Goal: Task Accomplishment & Management: Complete application form

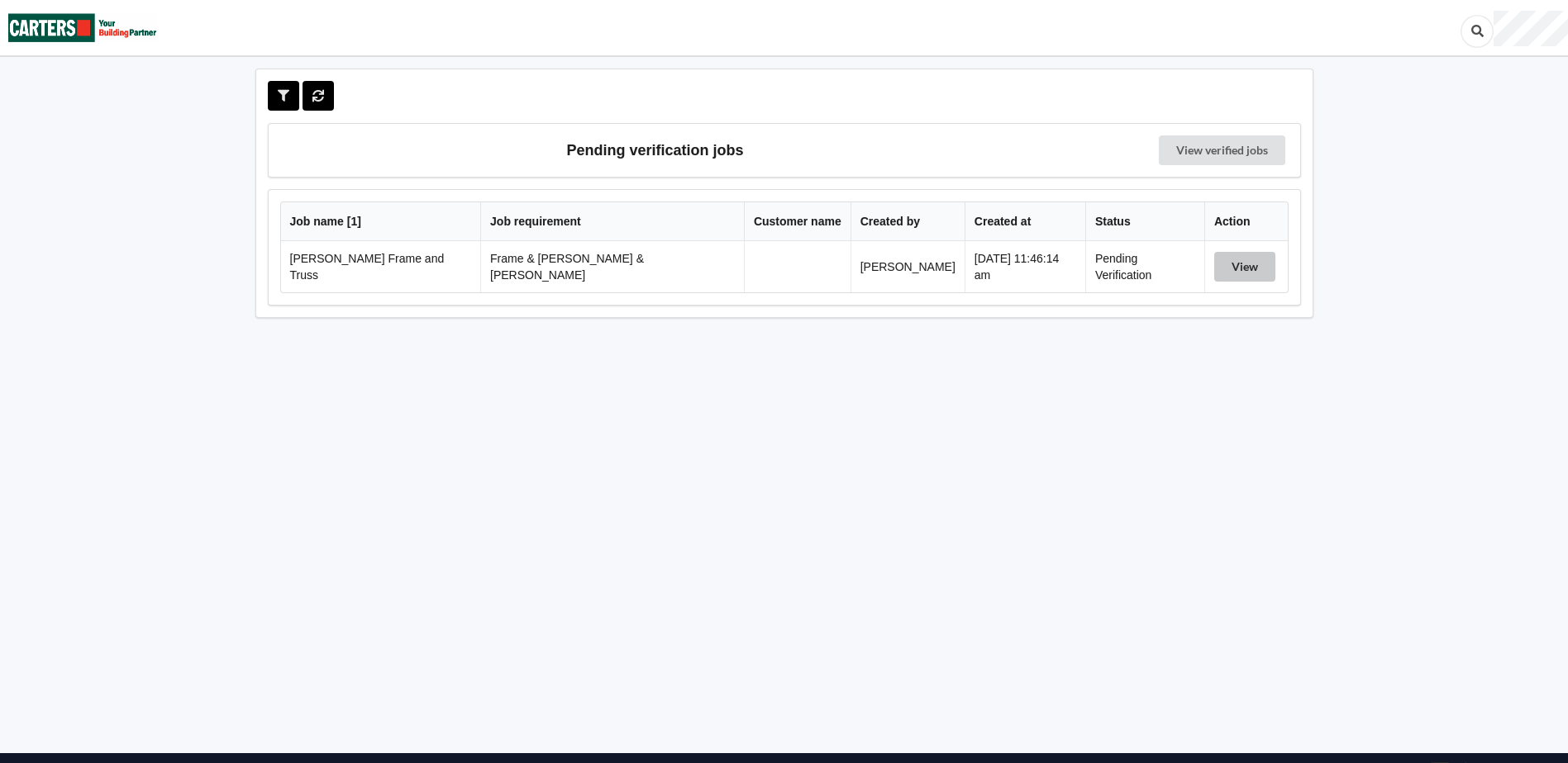
click at [1239, 262] on button "View" at bounding box center [1244, 266] width 61 height 30
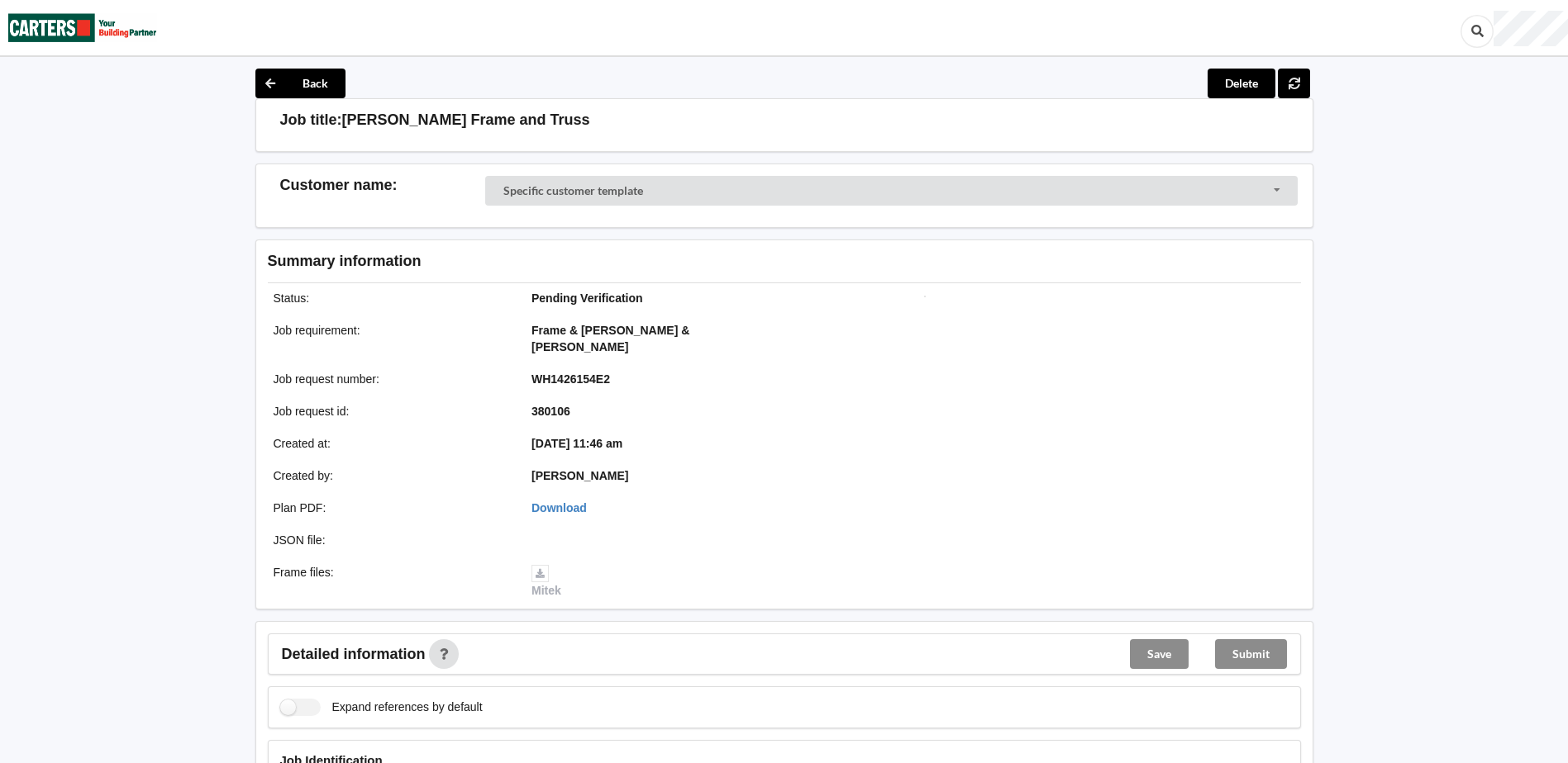
scroll to position [578, 0]
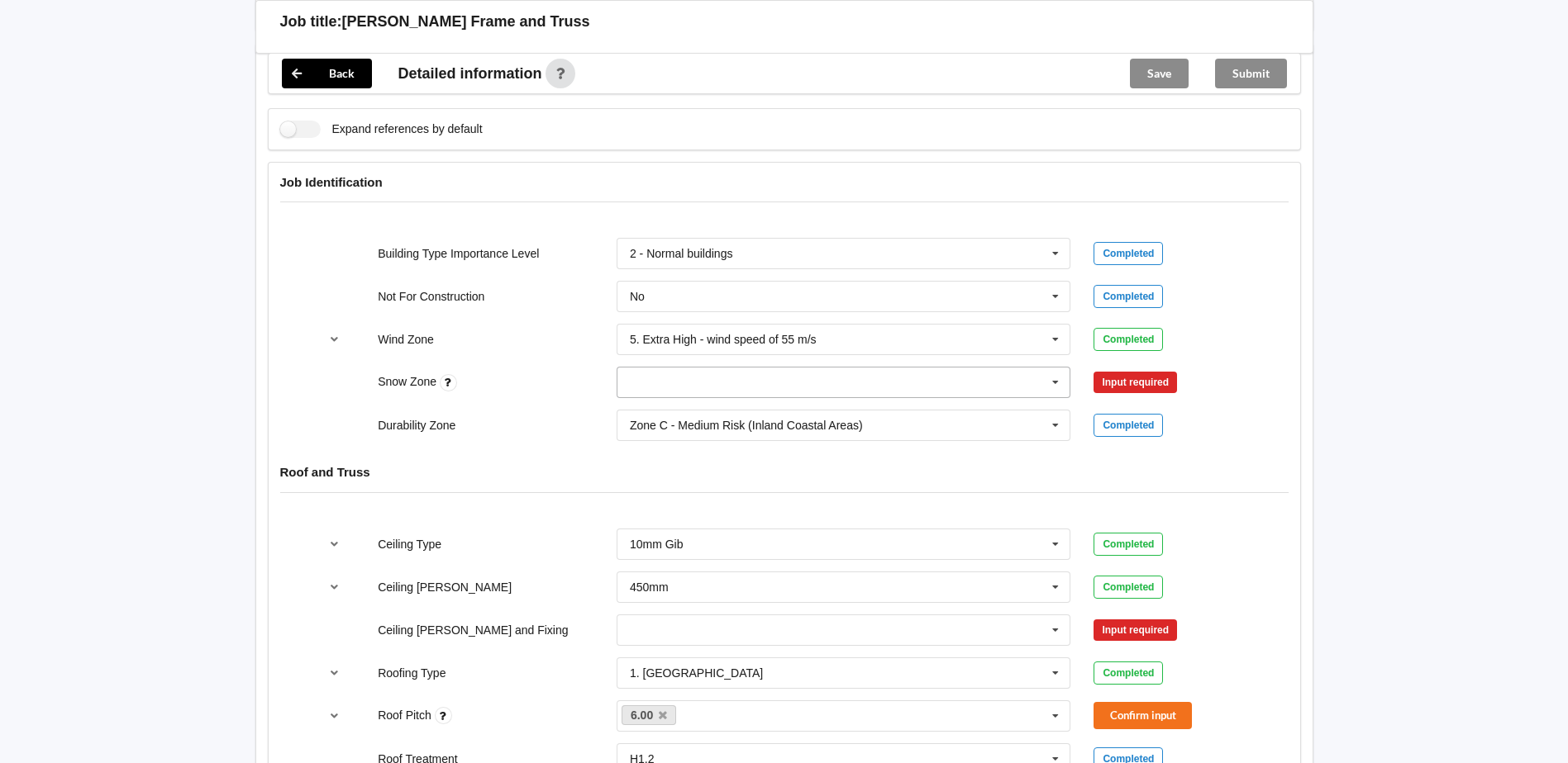
click at [1047, 372] on icon at bounding box center [1054, 383] width 24 height 30
click at [651, 397] on div "N0" at bounding box center [843, 412] width 453 height 30
click at [1139, 369] on button "Confirm input" at bounding box center [1142, 383] width 99 height 27
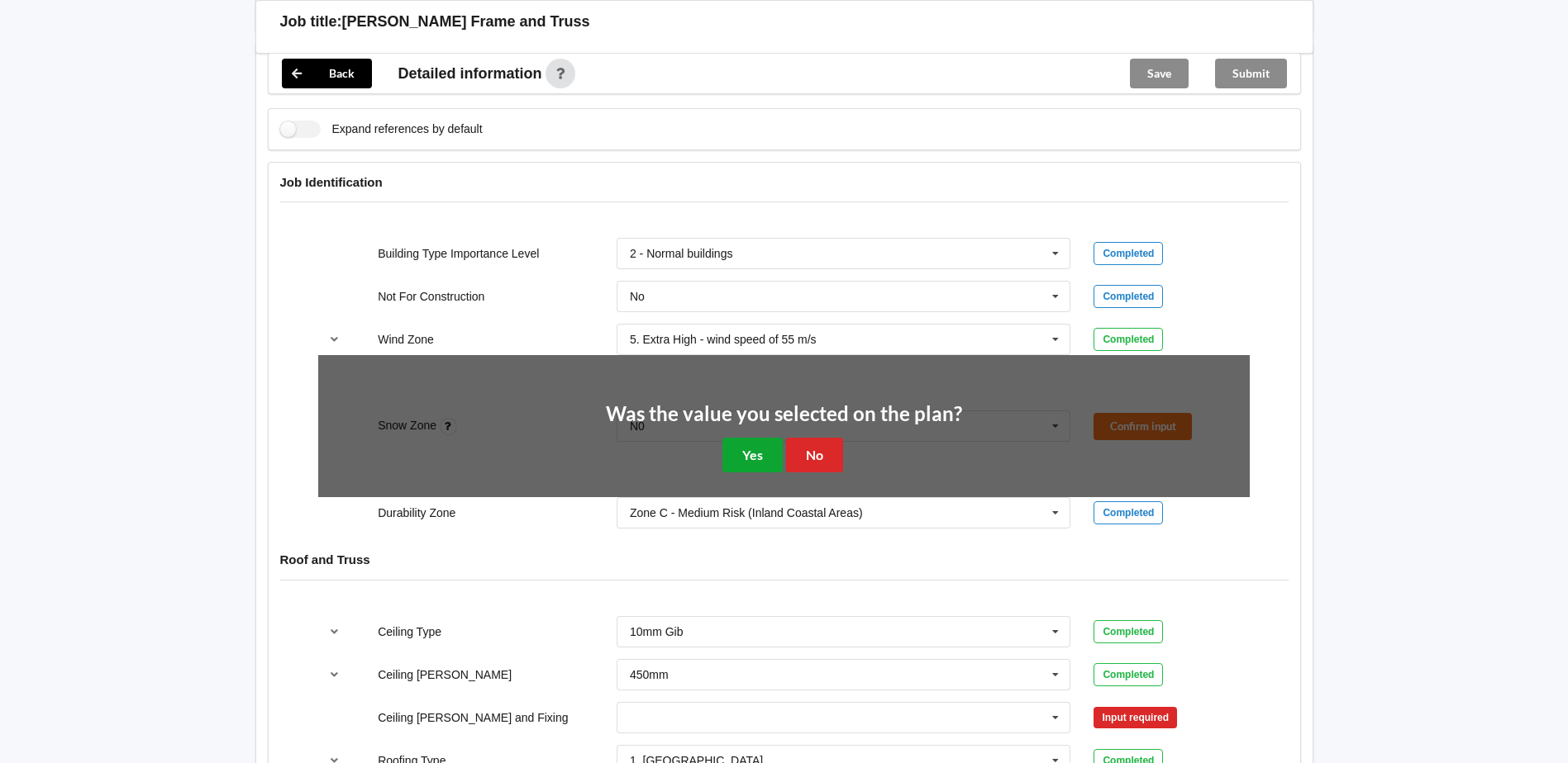
click at [754, 438] on button "Yes" at bounding box center [752, 454] width 61 height 34
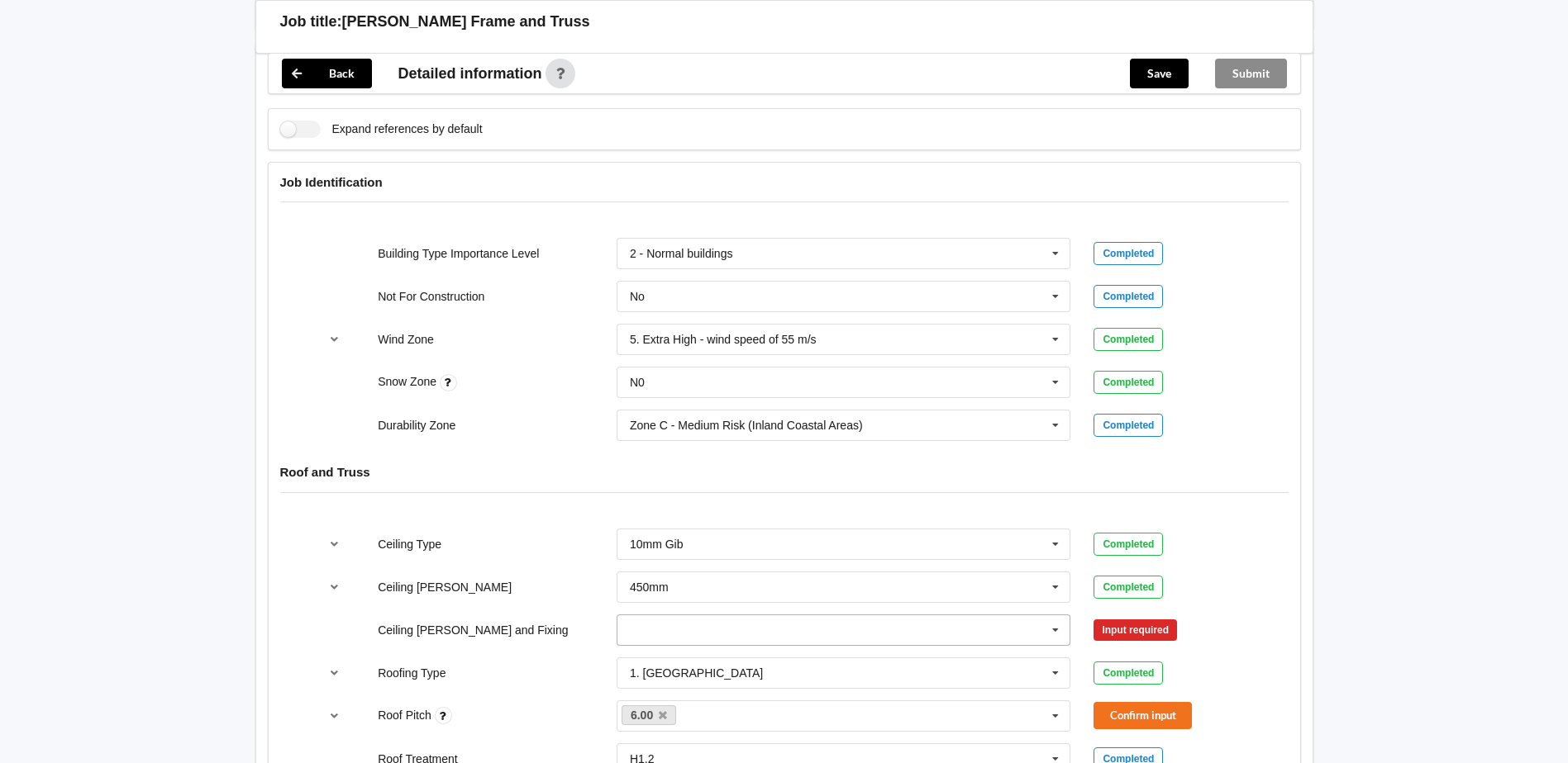
click at [1050, 615] on icon at bounding box center [1054, 631] width 24 height 30
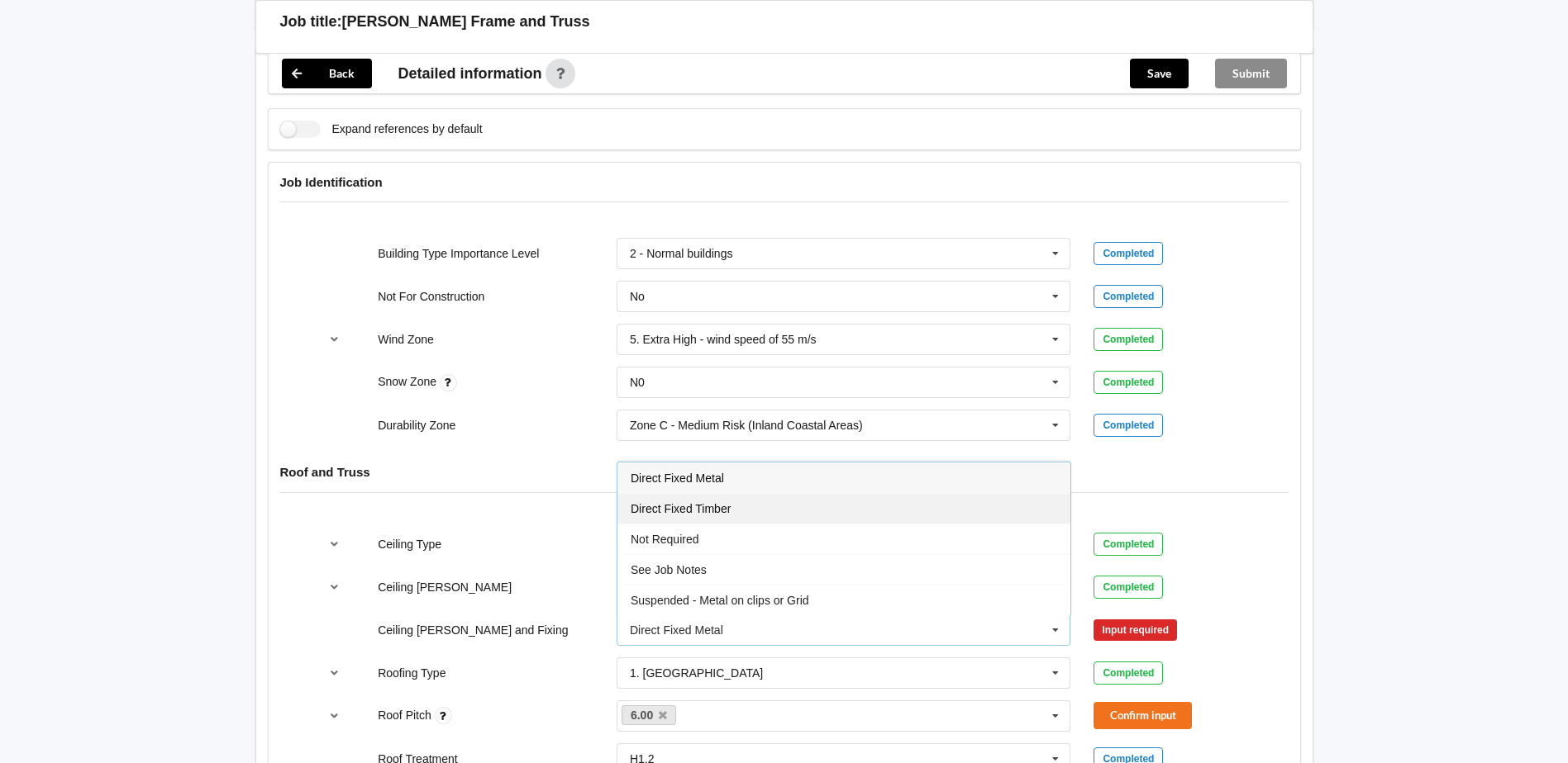
click at [719, 503] on div "Direct Fixed Timber" at bounding box center [843, 508] width 453 height 30
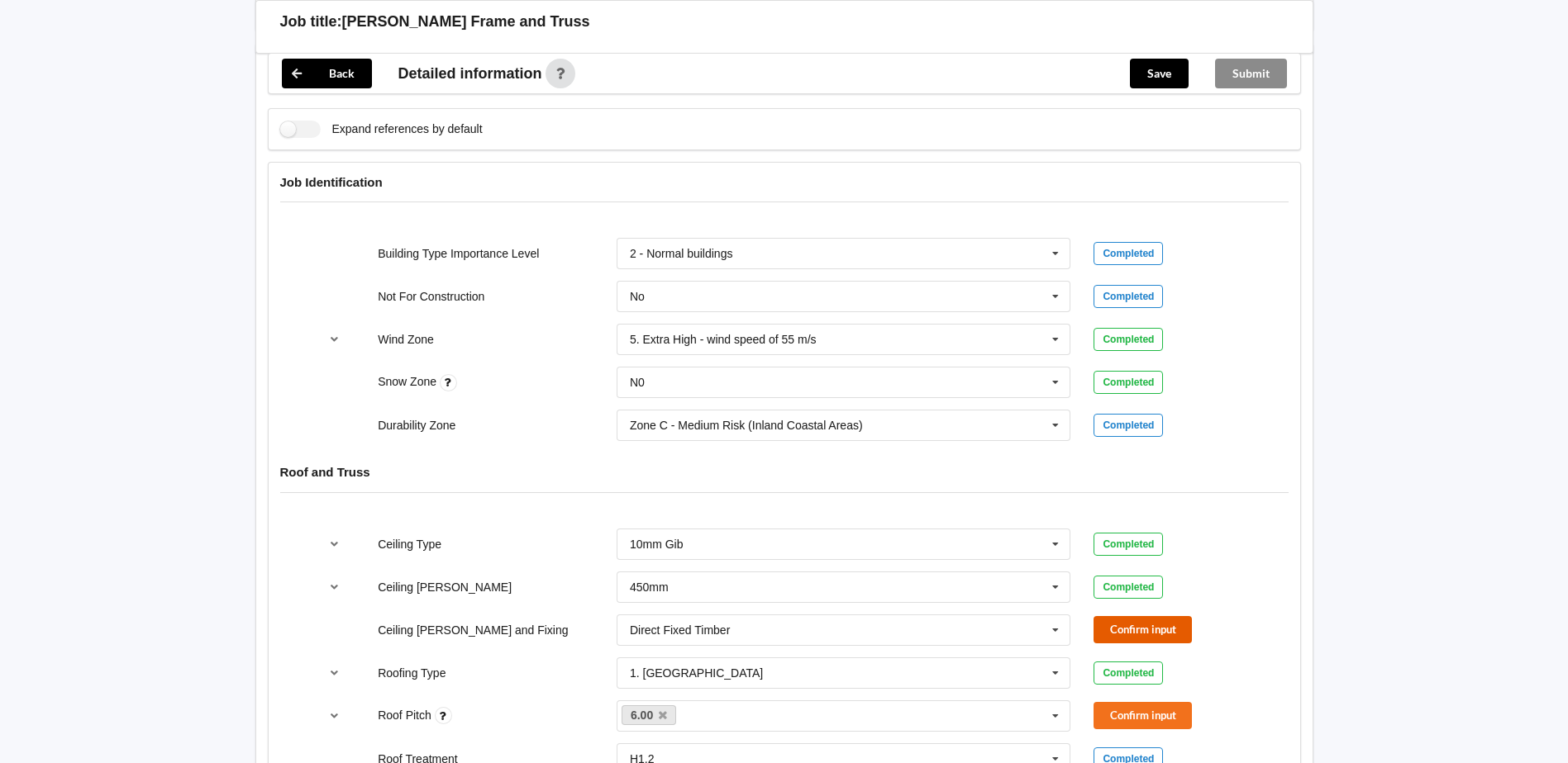
click at [1160, 616] on button "Confirm input" at bounding box center [1142, 630] width 99 height 27
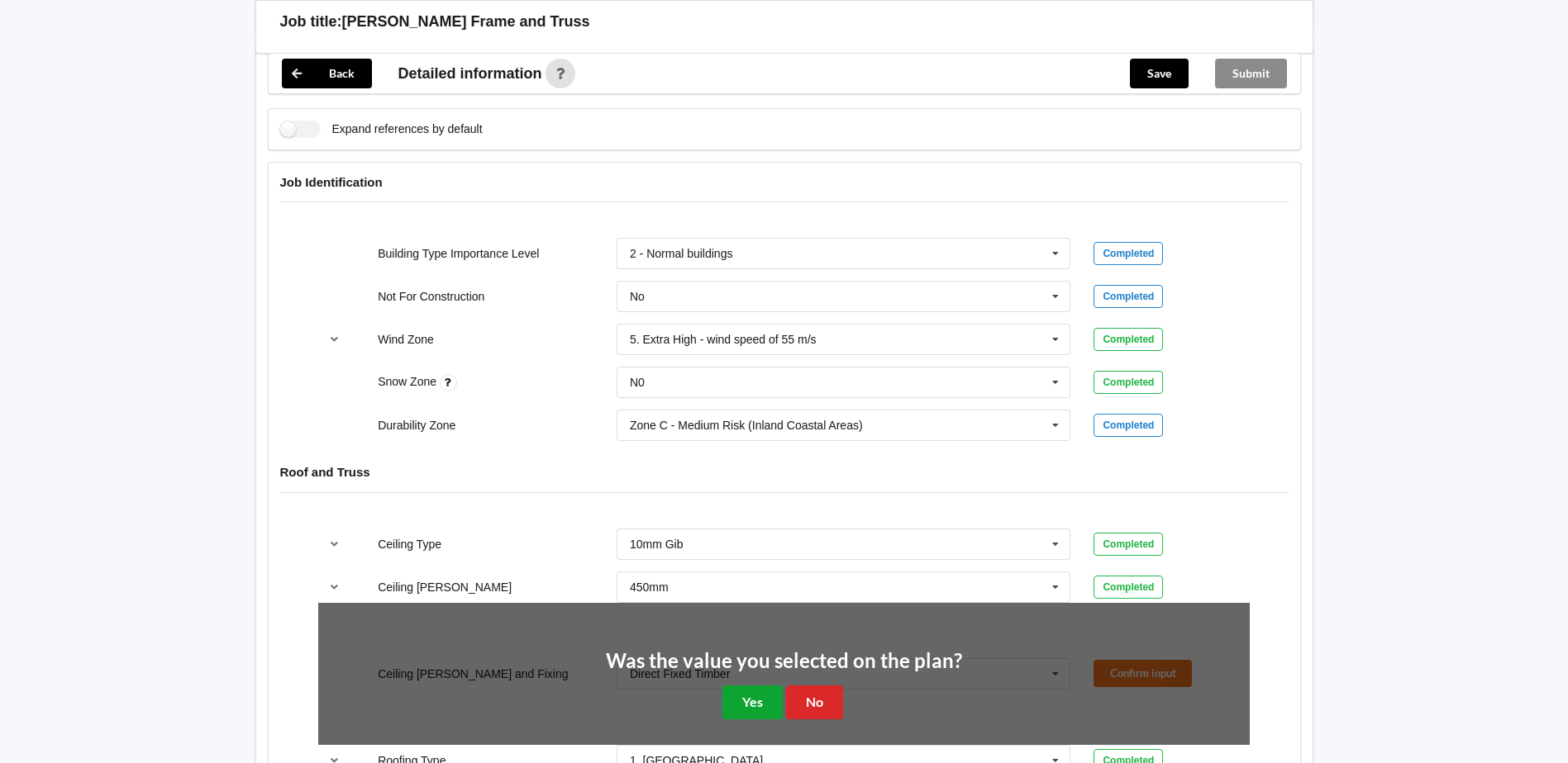
click at [757, 685] on button "Yes" at bounding box center [752, 702] width 61 height 34
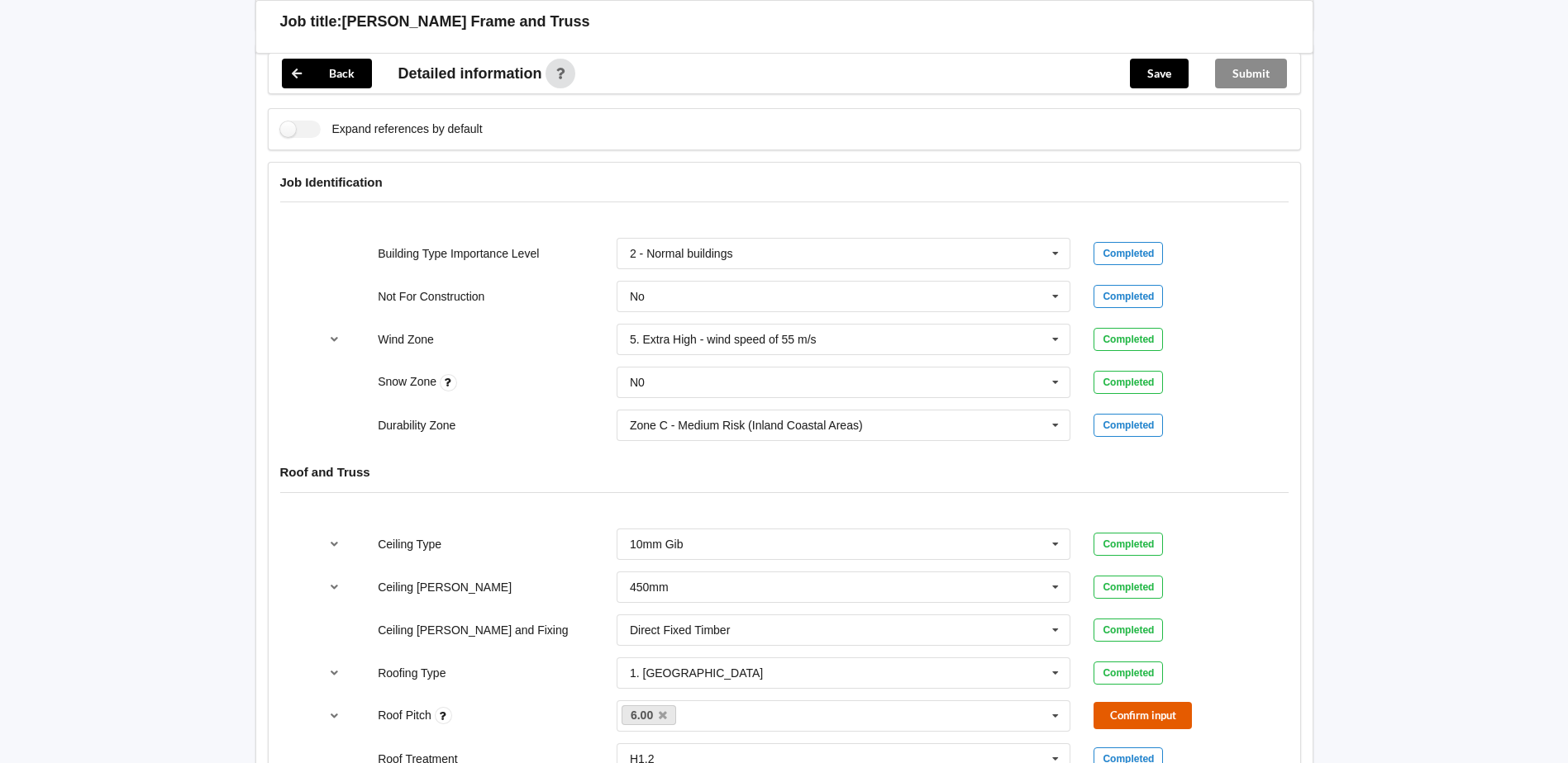
click at [1110, 702] on button "Confirm input" at bounding box center [1142, 716] width 99 height 27
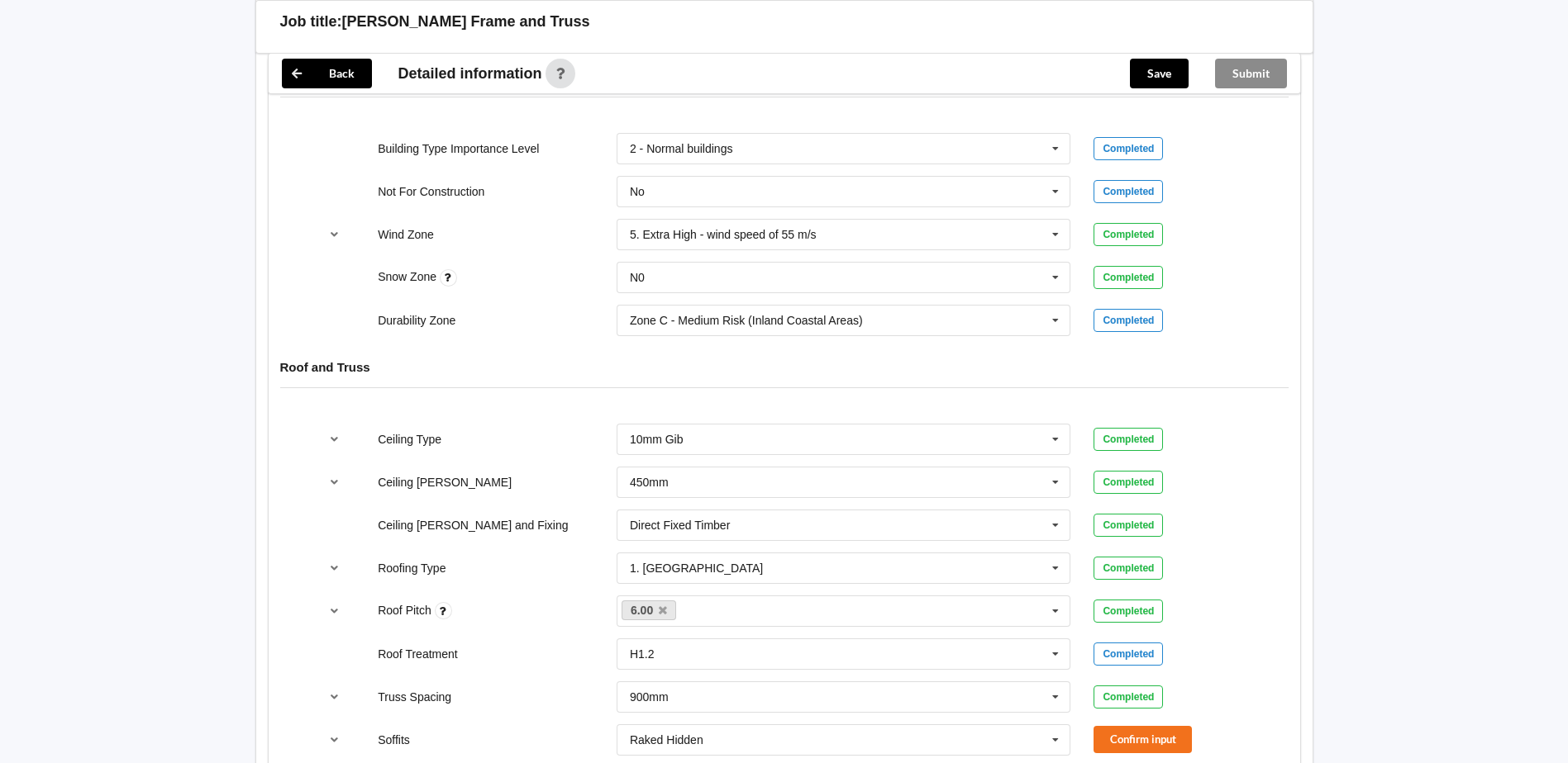
scroll to position [909, 0]
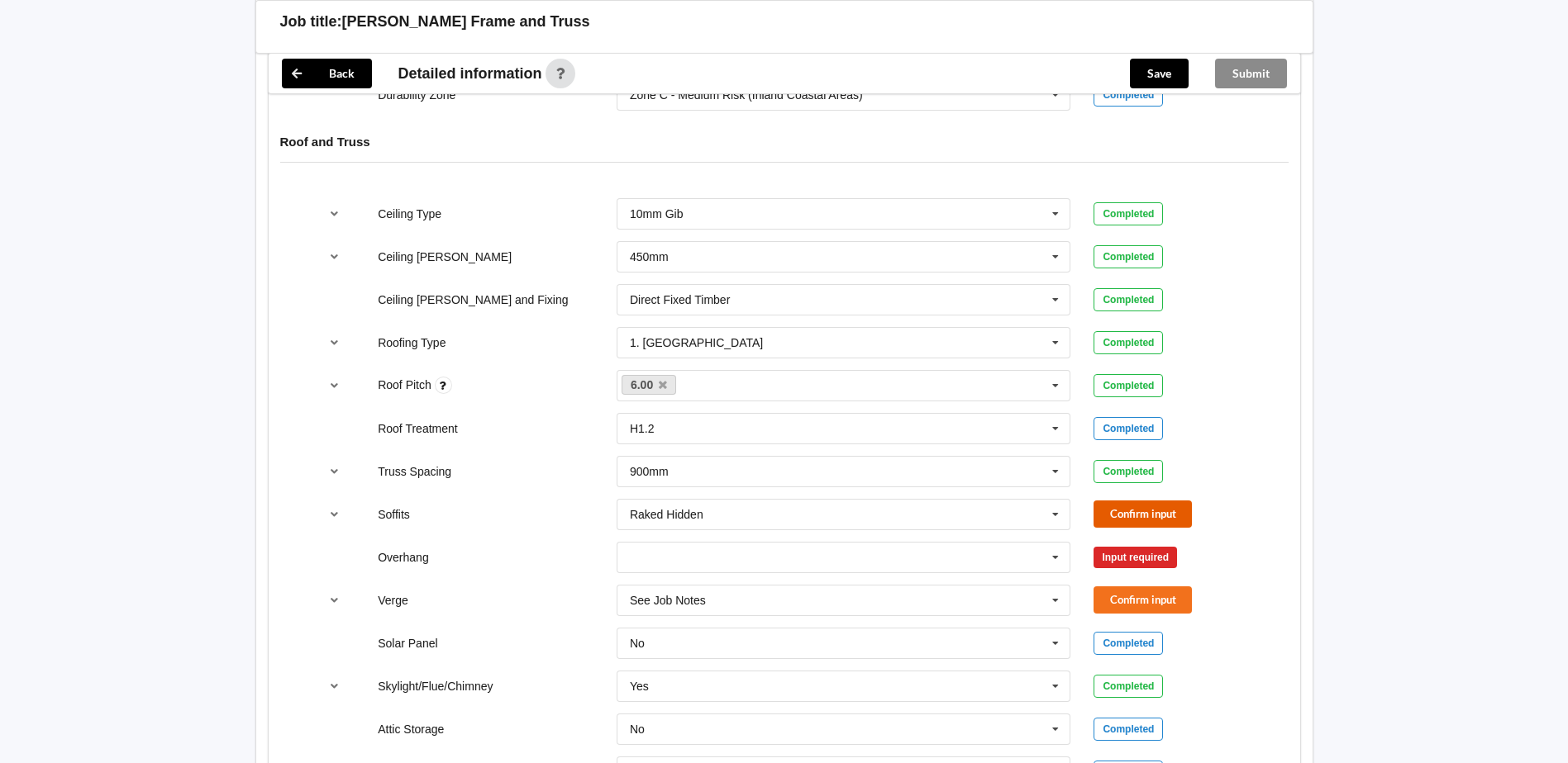
click at [1122, 501] on button "Confirm input" at bounding box center [1142, 514] width 99 height 27
click at [1057, 543] on icon at bounding box center [1054, 558] width 24 height 30
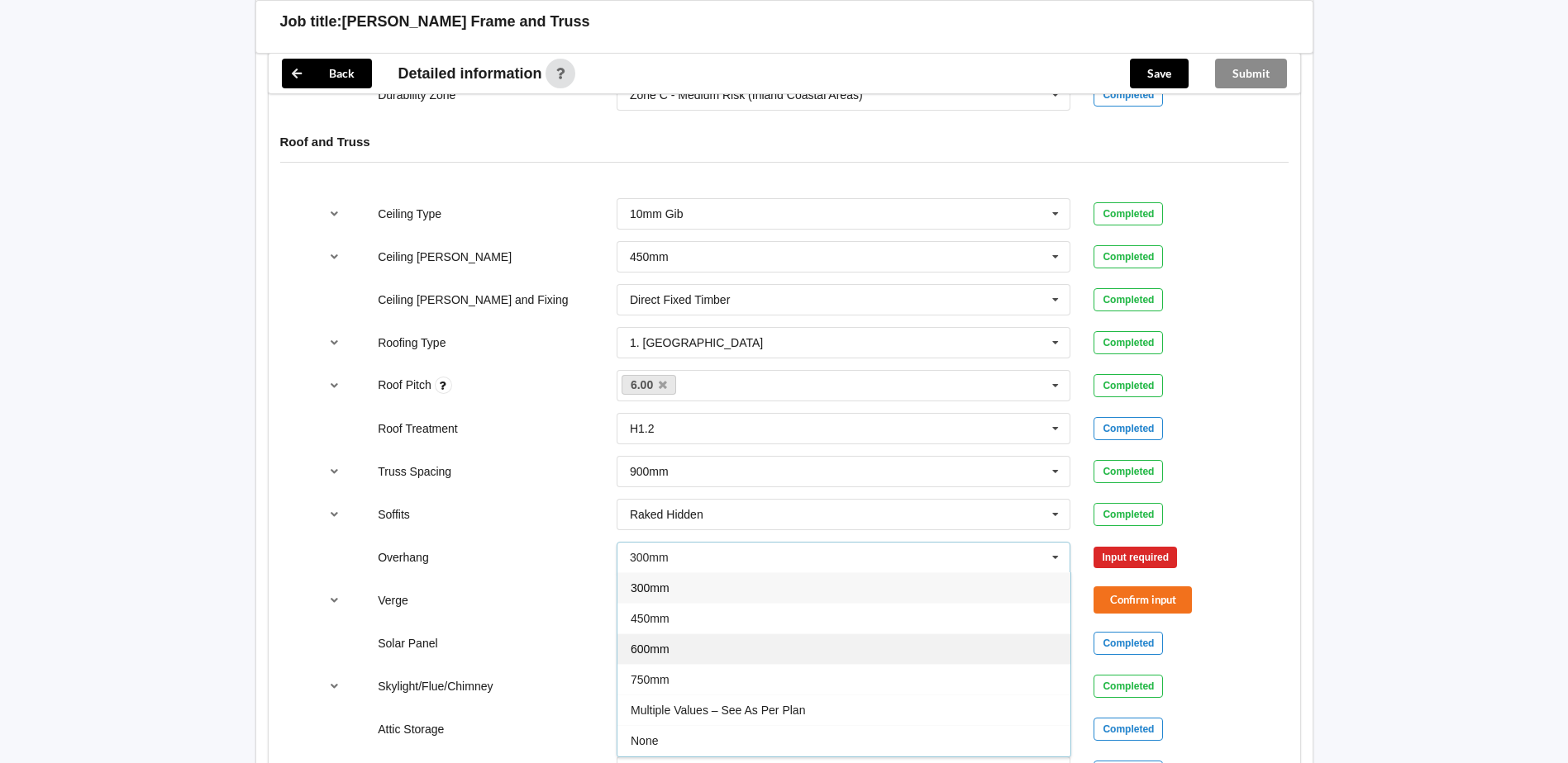
click at [655, 633] on div "600mm" at bounding box center [843, 648] width 453 height 30
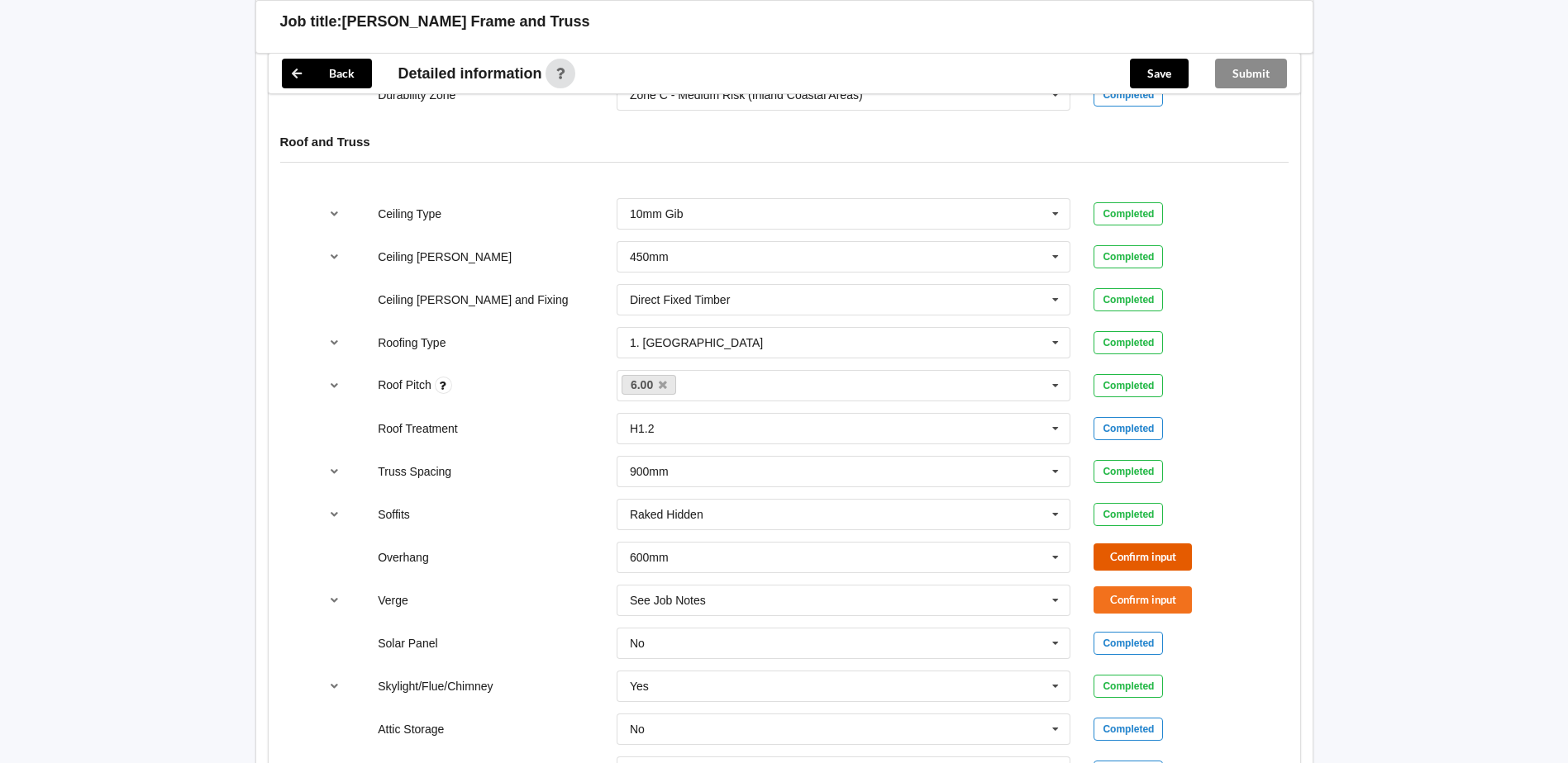
click at [1104, 544] on button "Confirm input" at bounding box center [1142, 557] width 99 height 27
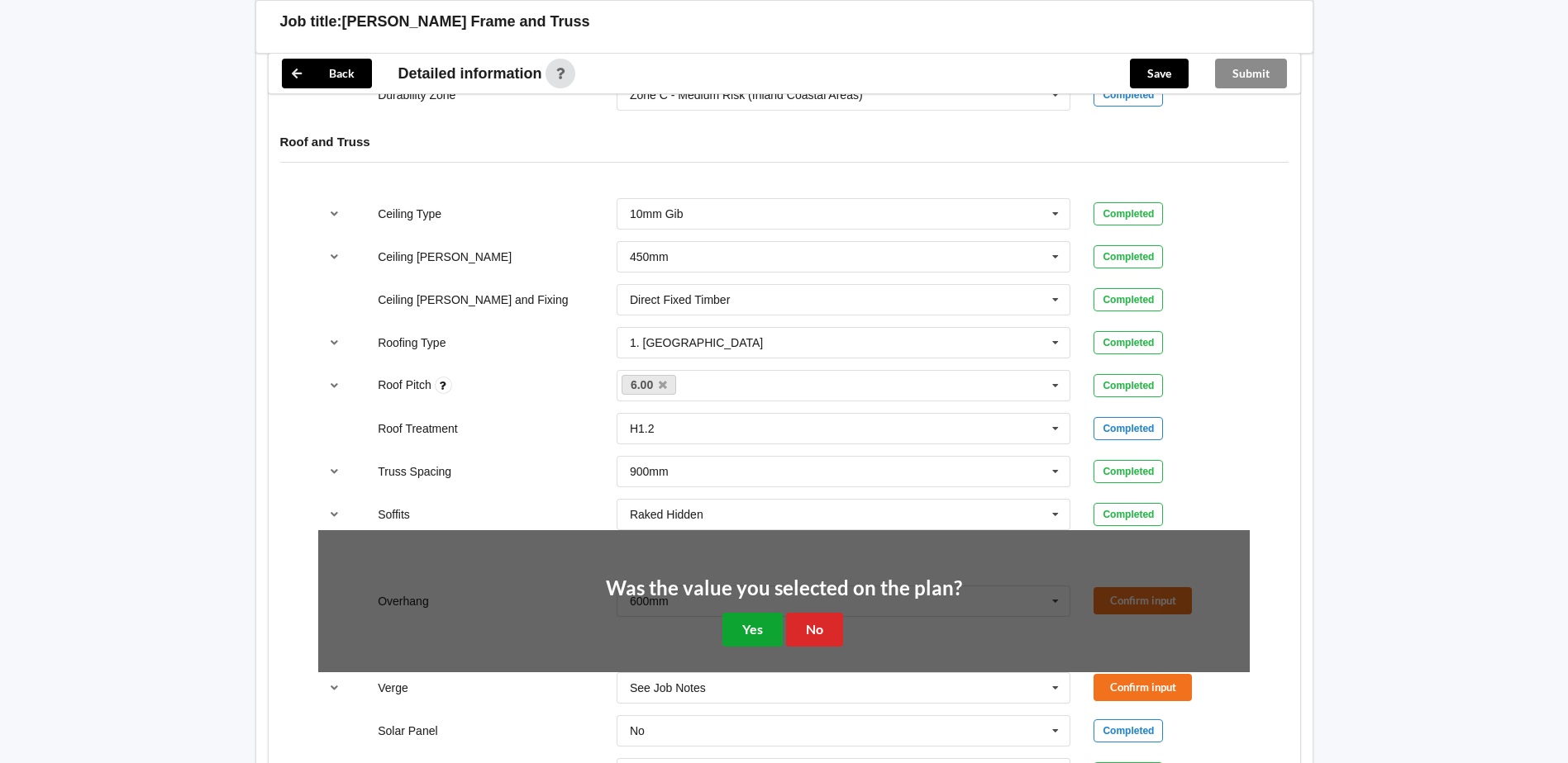
click at [751, 613] on button "Yes" at bounding box center [752, 630] width 61 height 34
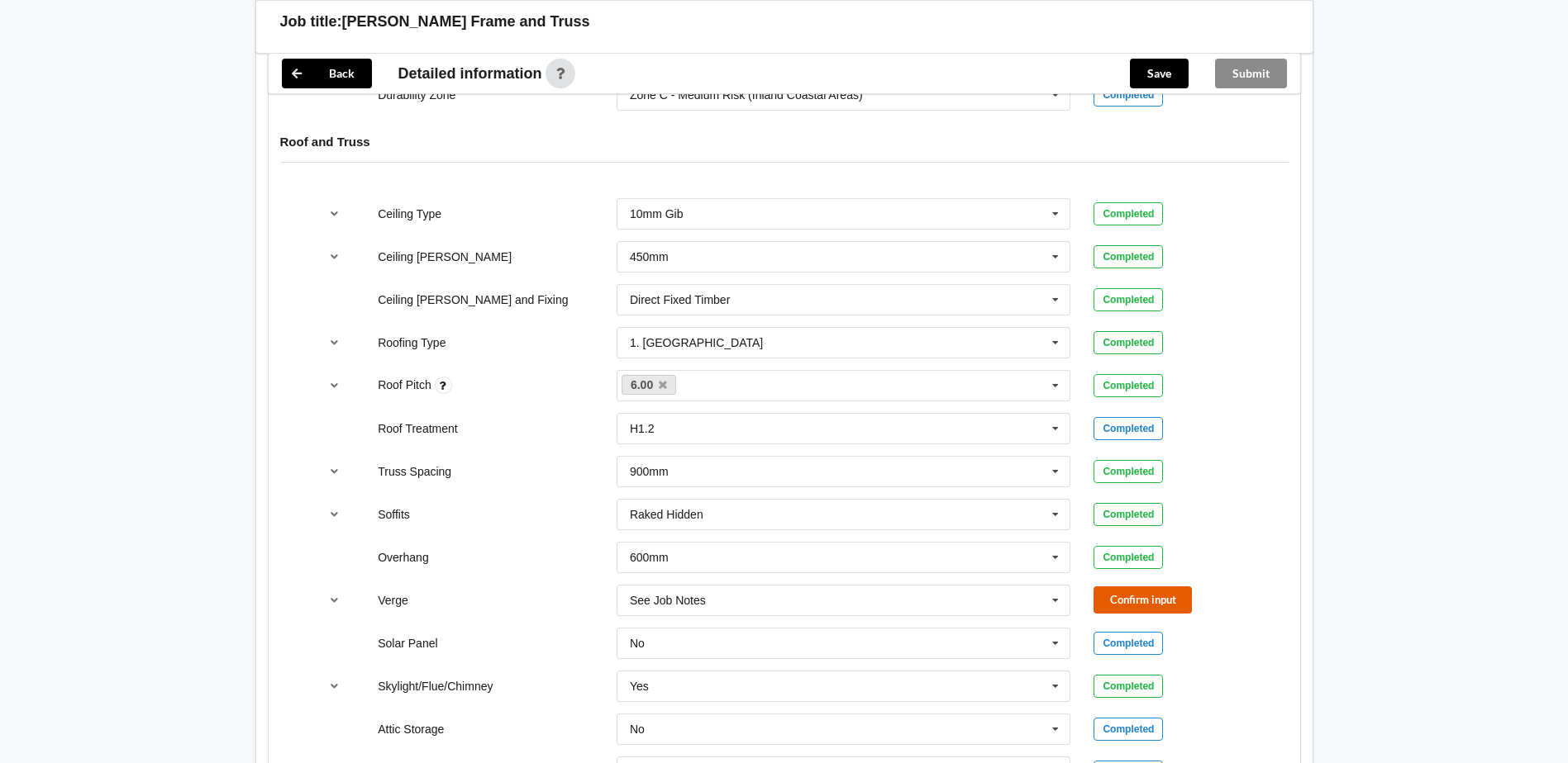
click at [1146, 588] on button "Confirm input" at bounding box center [1142, 600] width 99 height 27
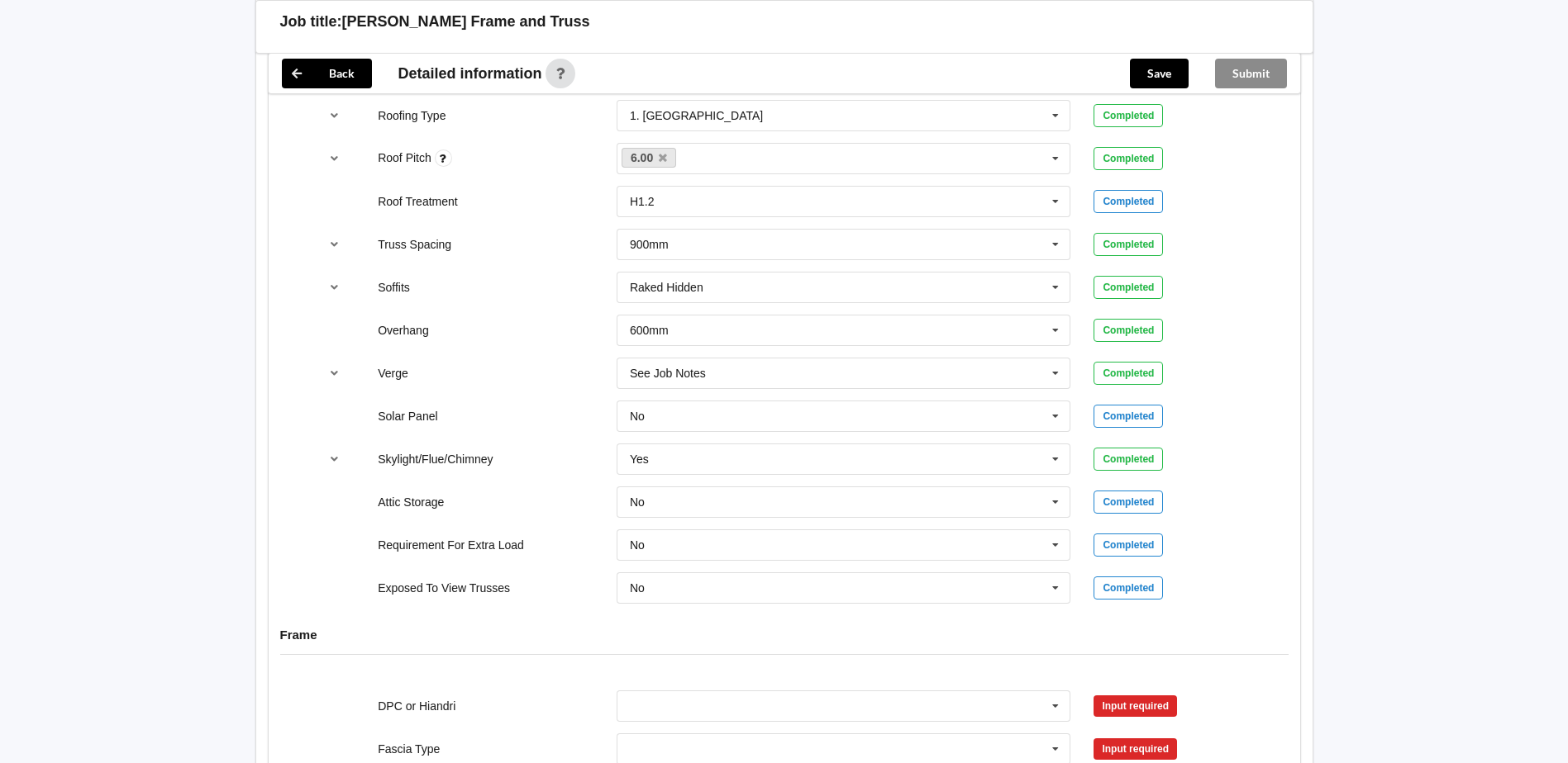
scroll to position [1486, 0]
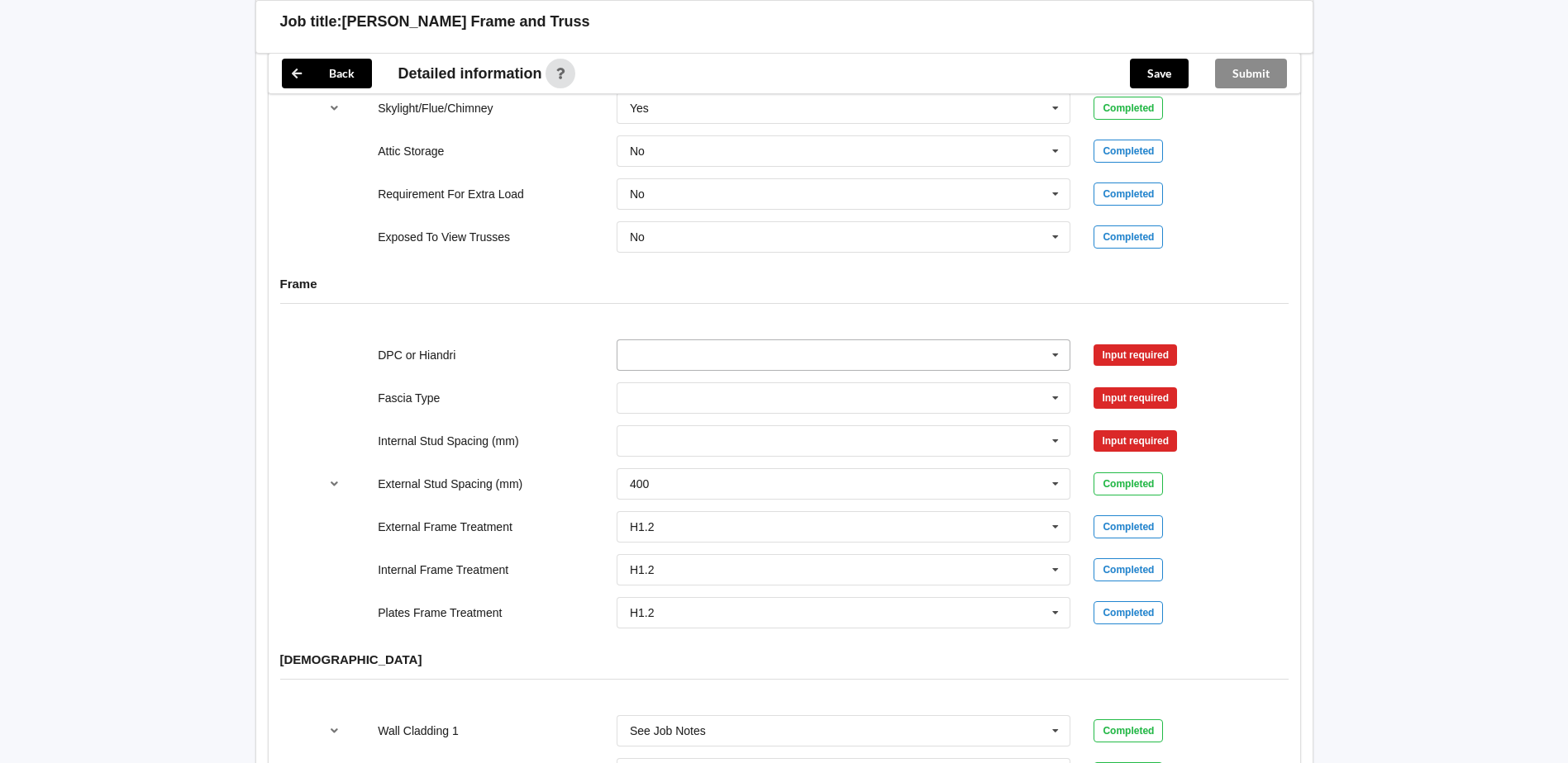
click at [1060, 342] on icon at bounding box center [1054, 356] width 24 height 30
click at [632, 370] on div "DPC Fitted" at bounding box center [843, 385] width 453 height 30
click at [1057, 341] on icon at bounding box center [1054, 356] width 24 height 30
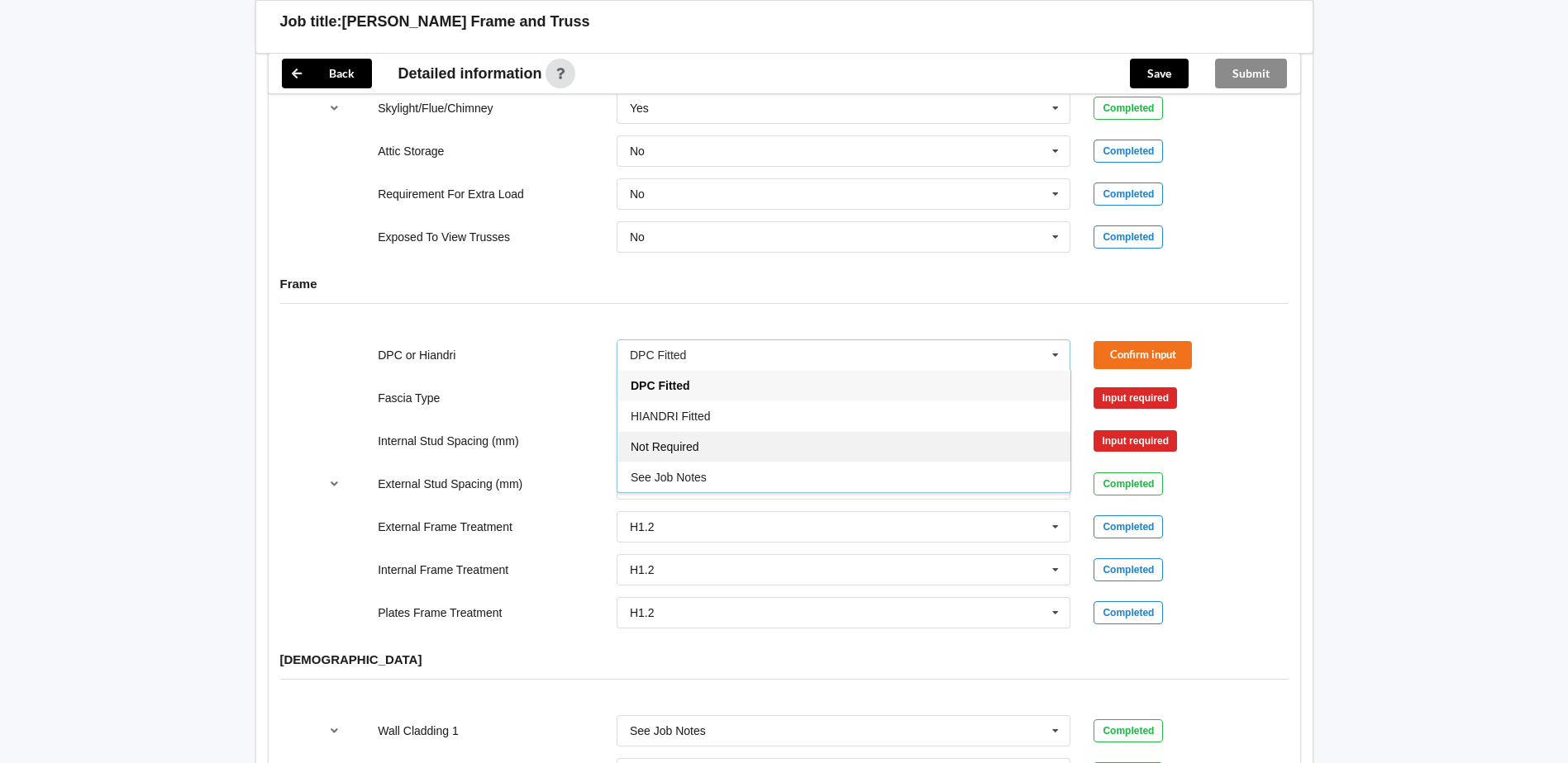
click at [666, 443] on div "Not Required" at bounding box center [843, 446] width 453 height 30
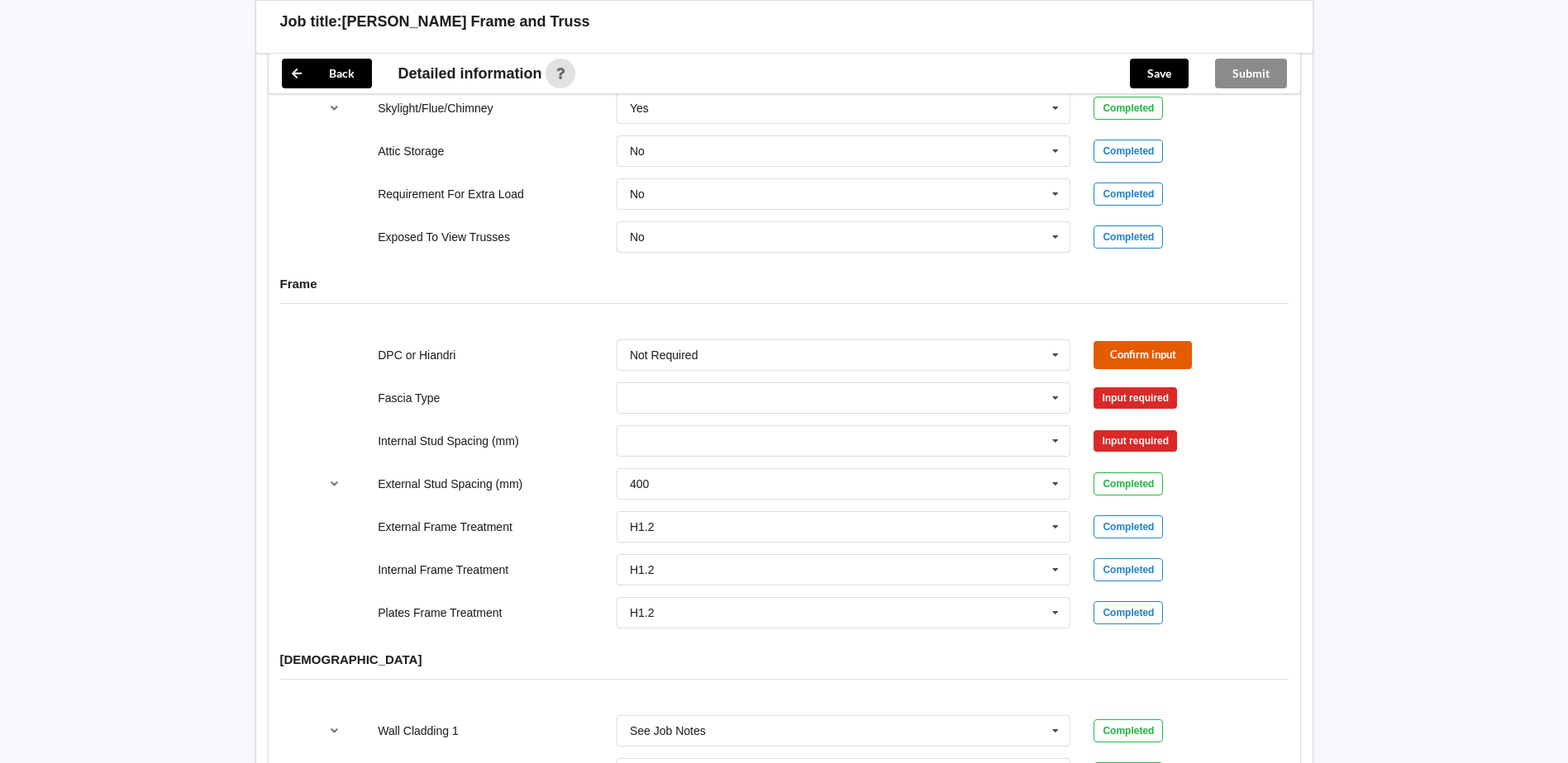
click at [1140, 341] on button "Confirm input" at bounding box center [1142, 355] width 99 height 27
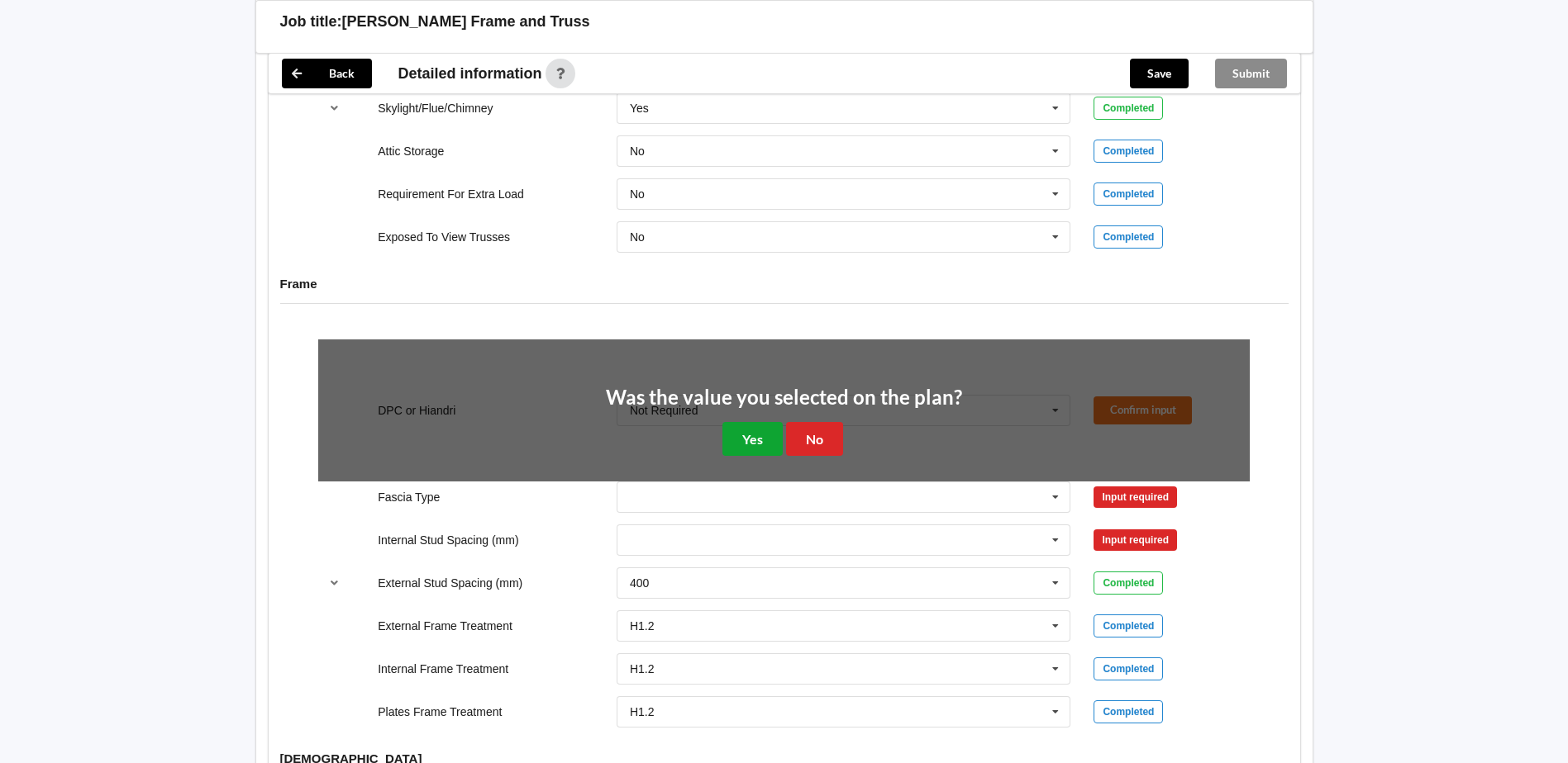
click at [753, 422] on button "Yes" at bounding box center [752, 439] width 61 height 34
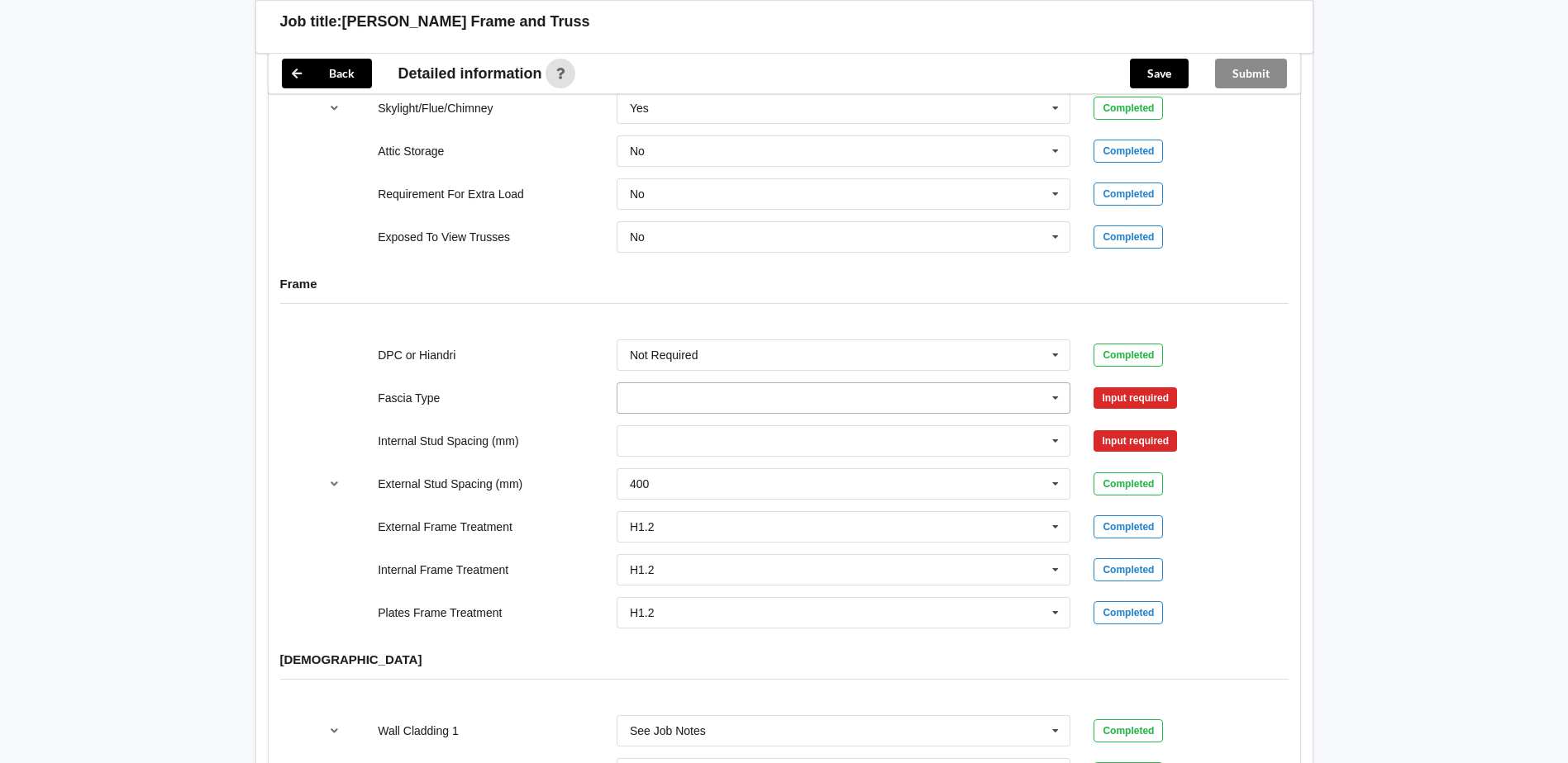
click at [1053, 384] on icon at bounding box center [1054, 399] width 24 height 30
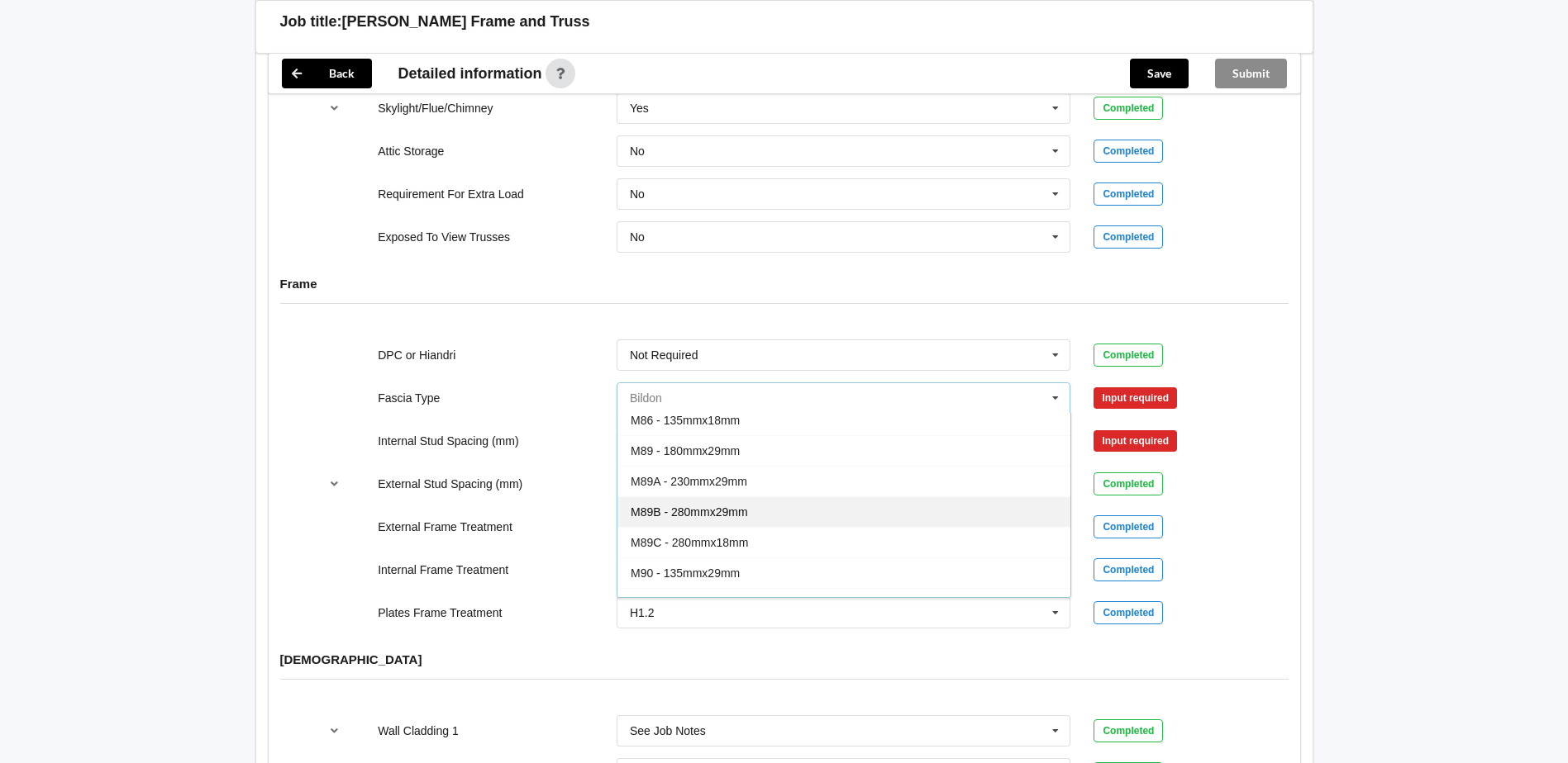
scroll to position [165, 0]
click at [719, 439] on div "M89 - 180mmx29mm" at bounding box center [843, 446] width 453 height 30
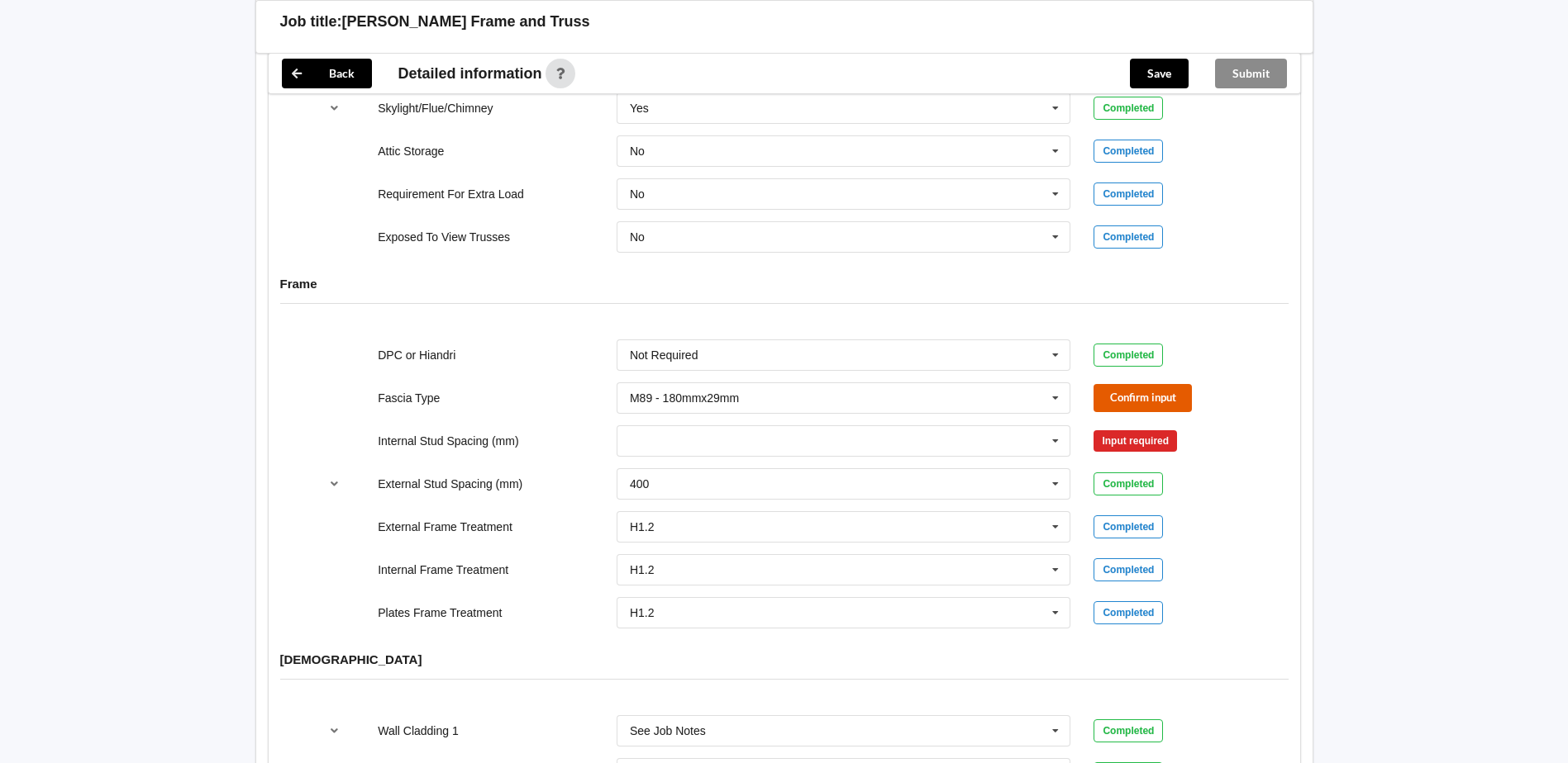
click at [1120, 386] on button "Confirm input" at bounding box center [1142, 398] width 99 height 27
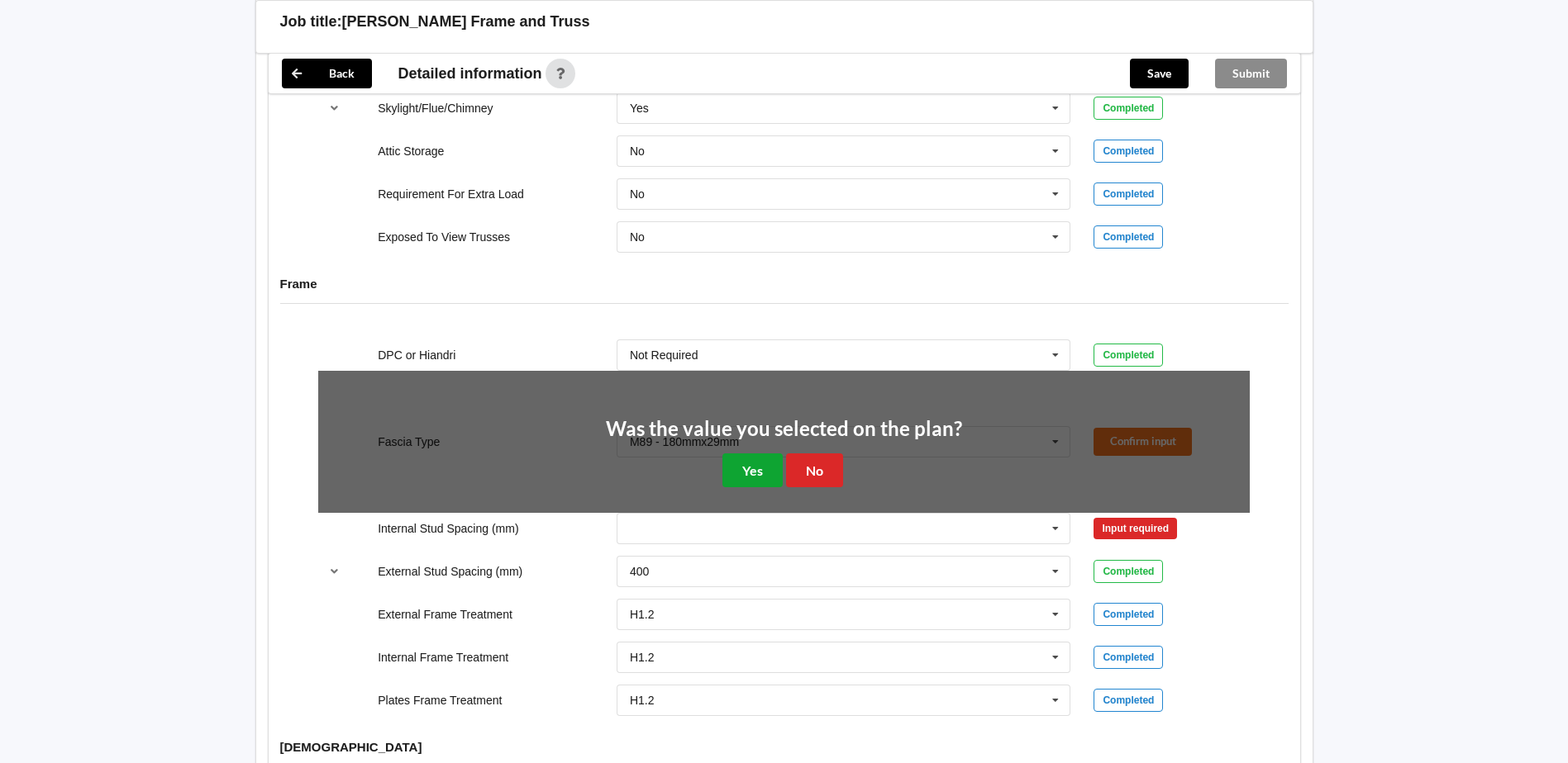
click at [765, 454] on button "Yes" at bounding box center [752, 470] width 61 height 34
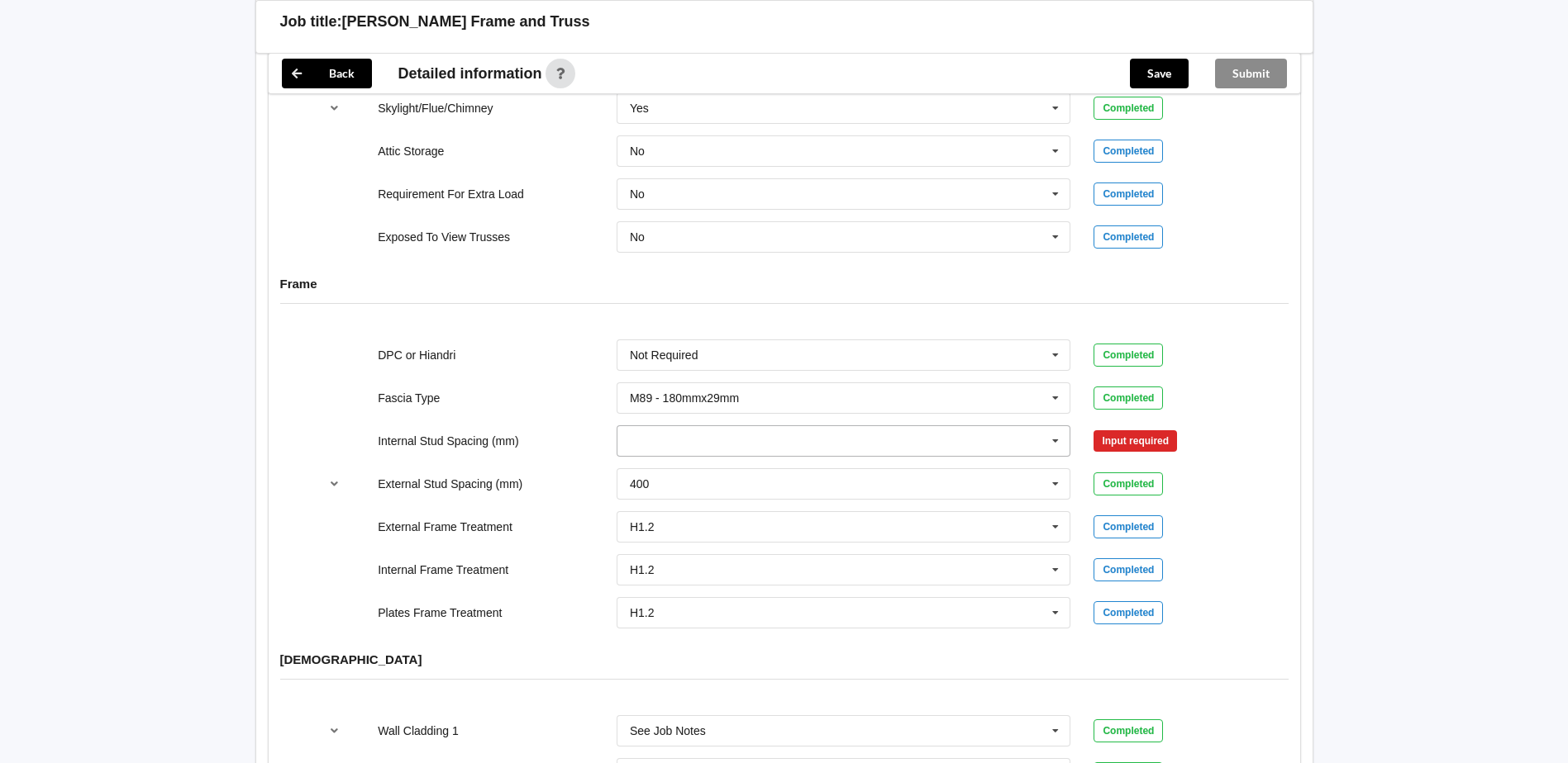
click at [1067, 427] on icon at bounding box center [1054, 442] width 24 height 30
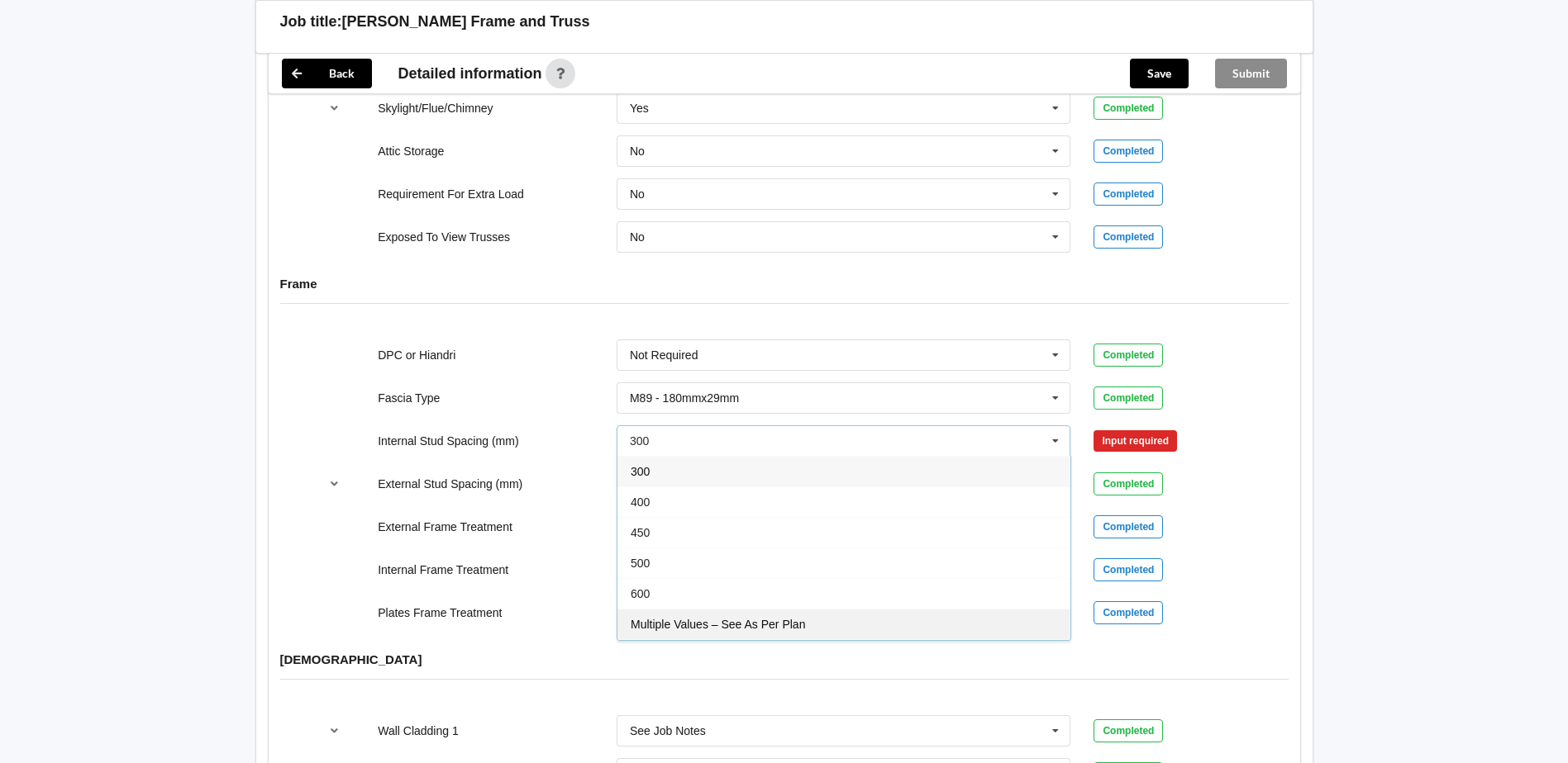
click at [794, 618] on span "Multiple Values – See As Per Plan" at bounding box center [718, 625] width 175 height 13
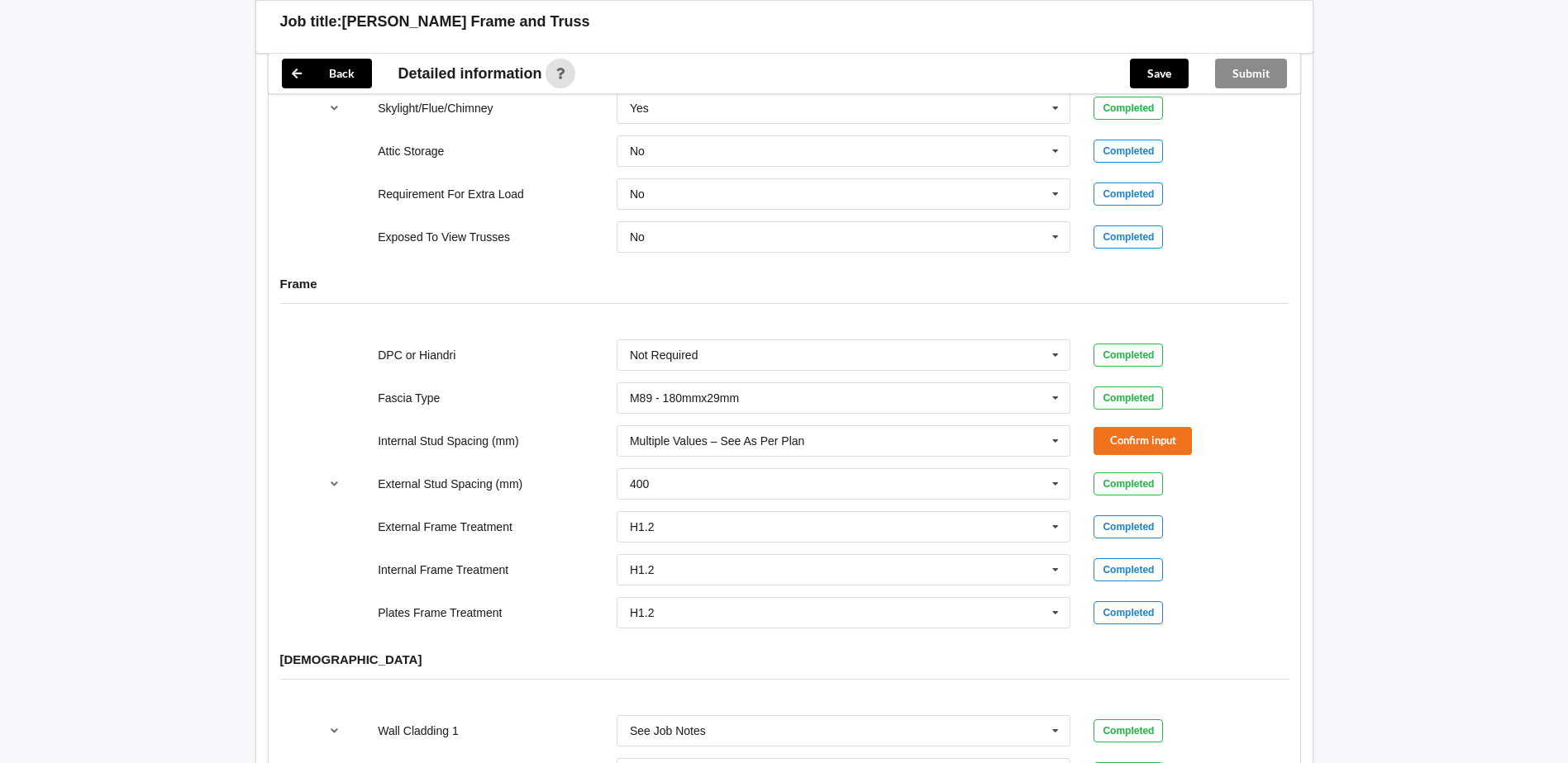
click at [1194, 427] on div "Confirm input" at bounding box center [1171, 441] width 156 height 27
click at [1182, 427] on button "Confirm input" at bounding box center [1142, 441] width 99 height 27
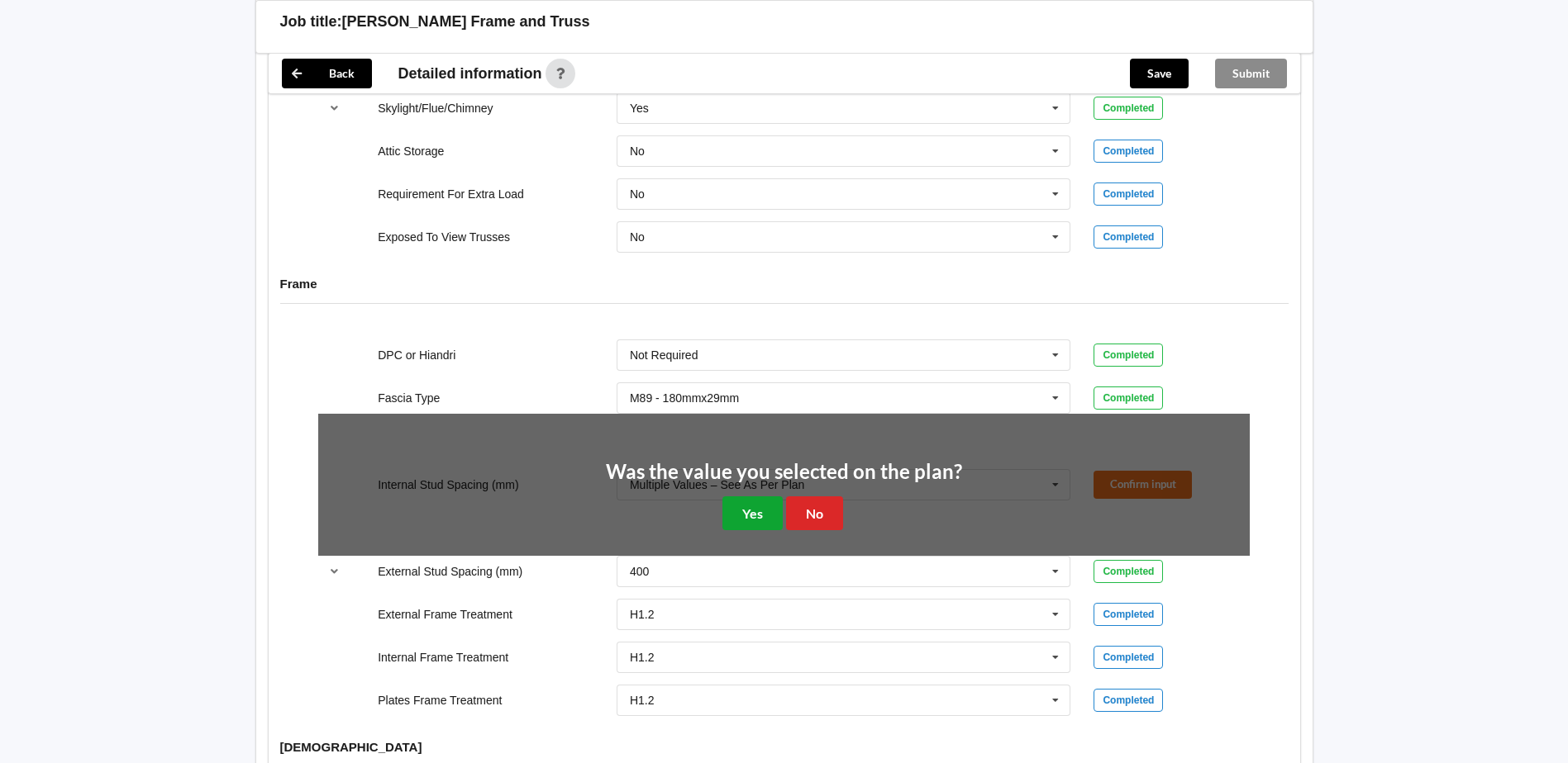
click at [747, 500] on button "Yes" at bounding box center [752, 513] width 61 height 34
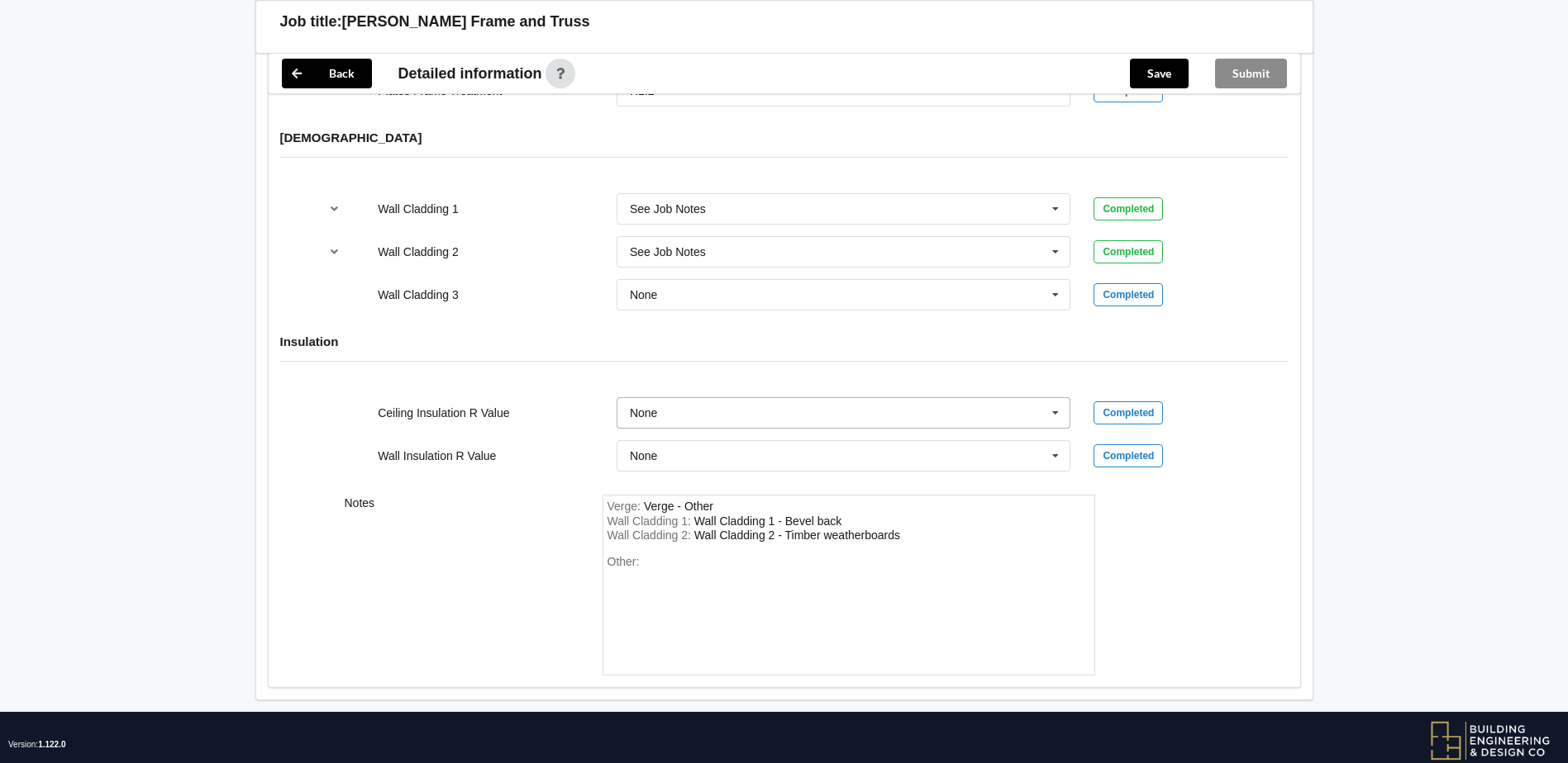
scroll to position [2023, 0]
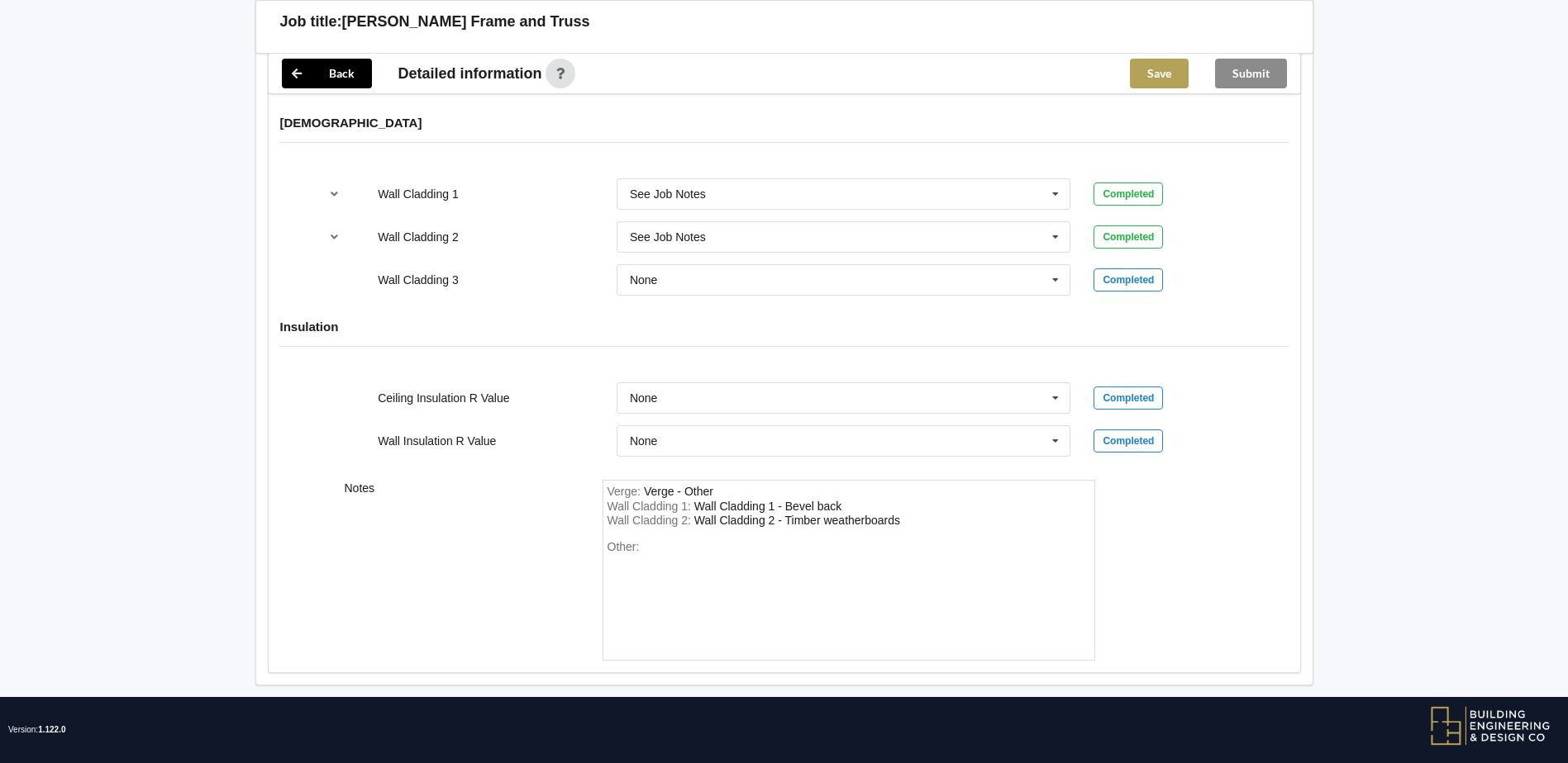
click at [1154, 73] on button "Save" at bounding box center [1159, 73] width 59 height 30
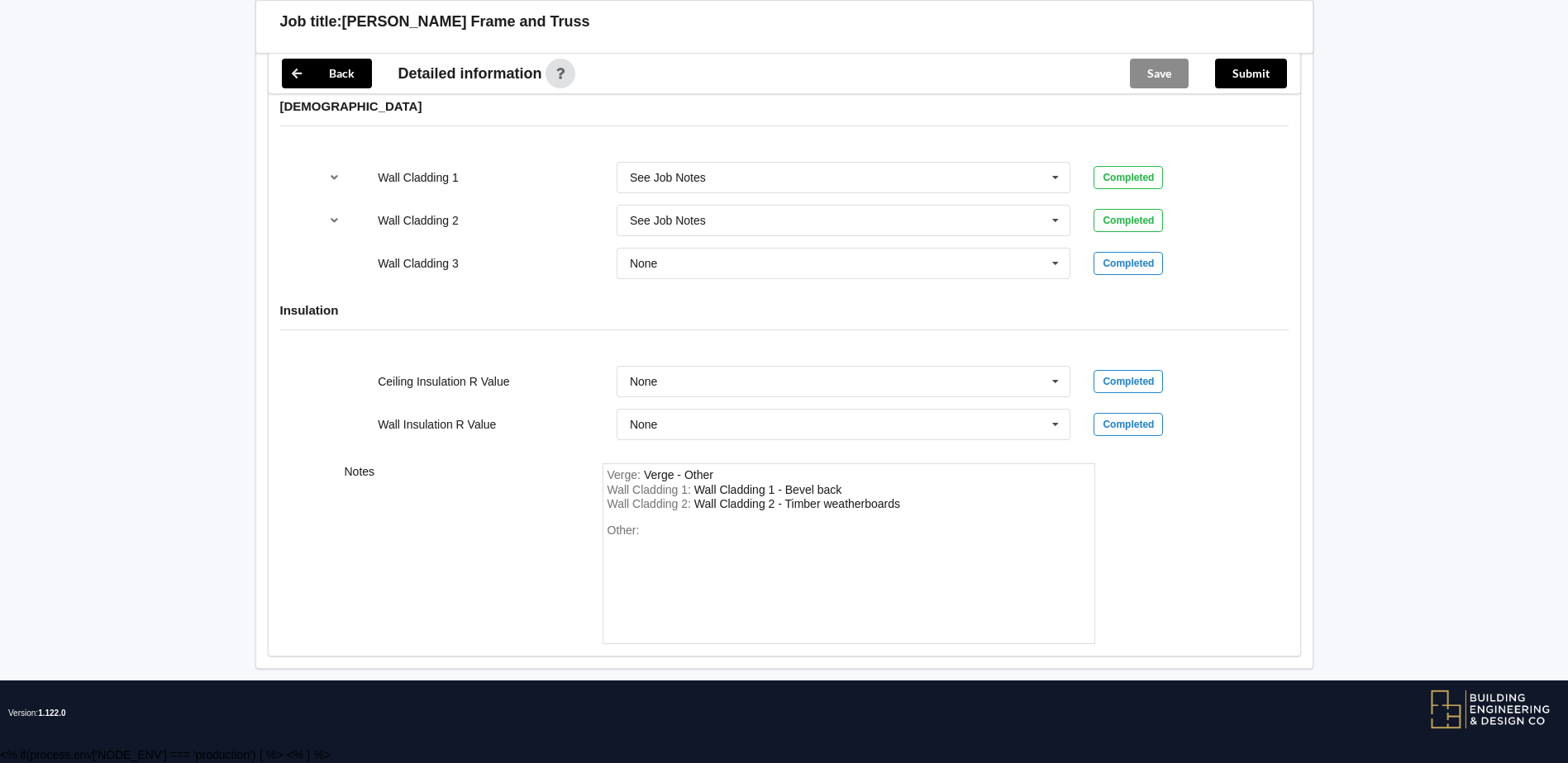
scroll to position [1948, 0]
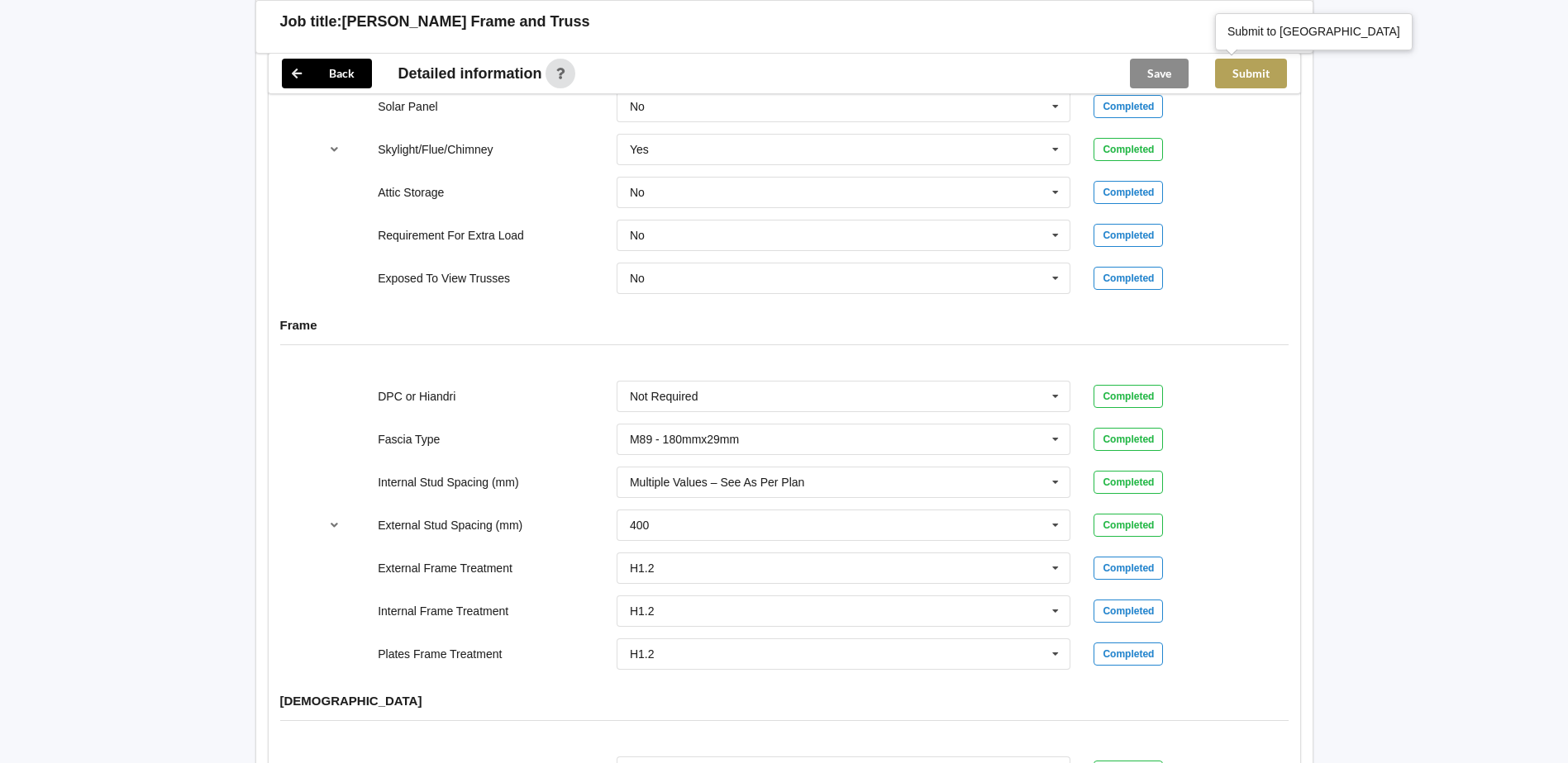
click at [1253, 69] on button "Submit" at bounding box center [1250, 73] width 72 height 30
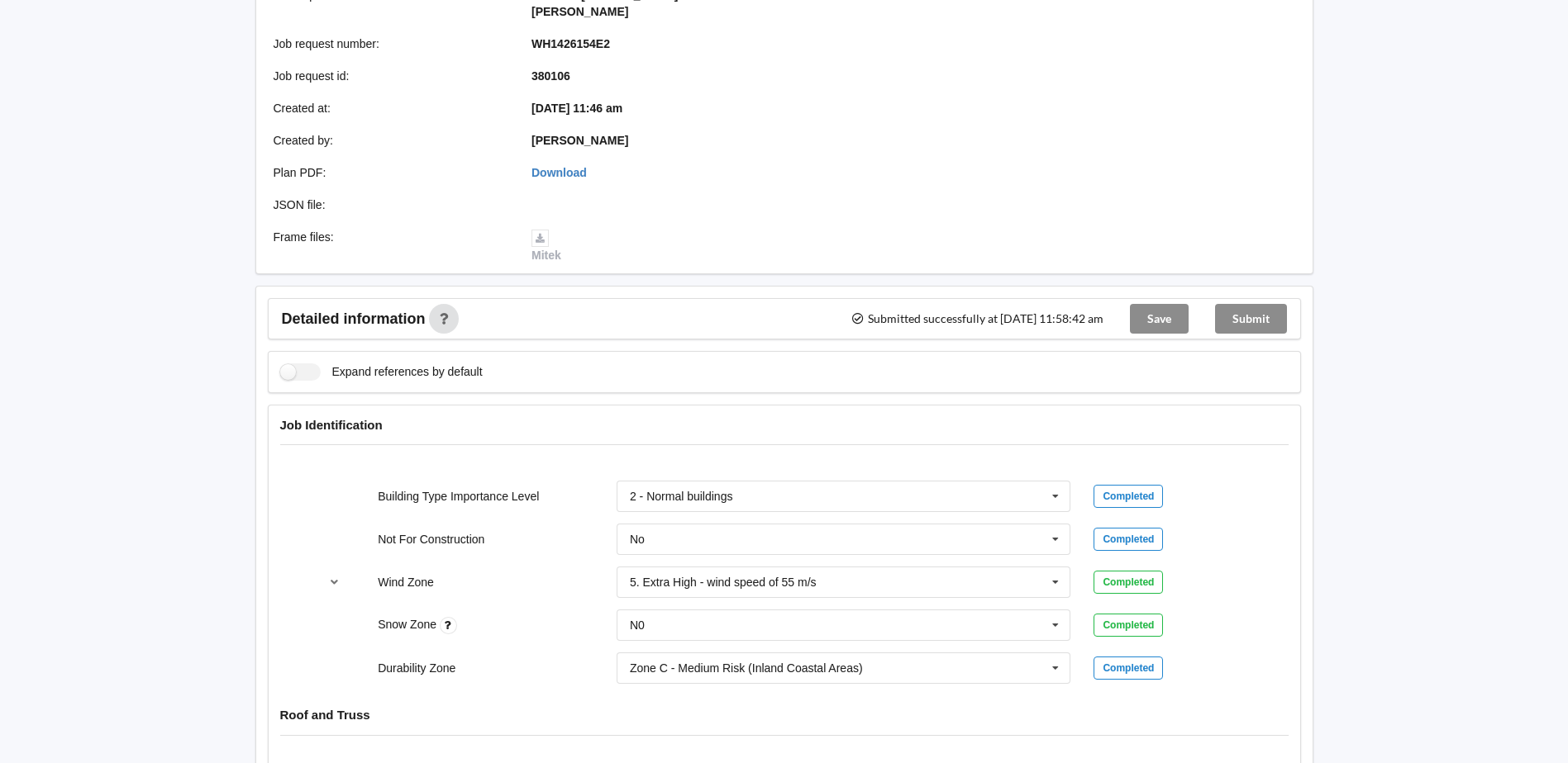
scroll to position [0, 0]
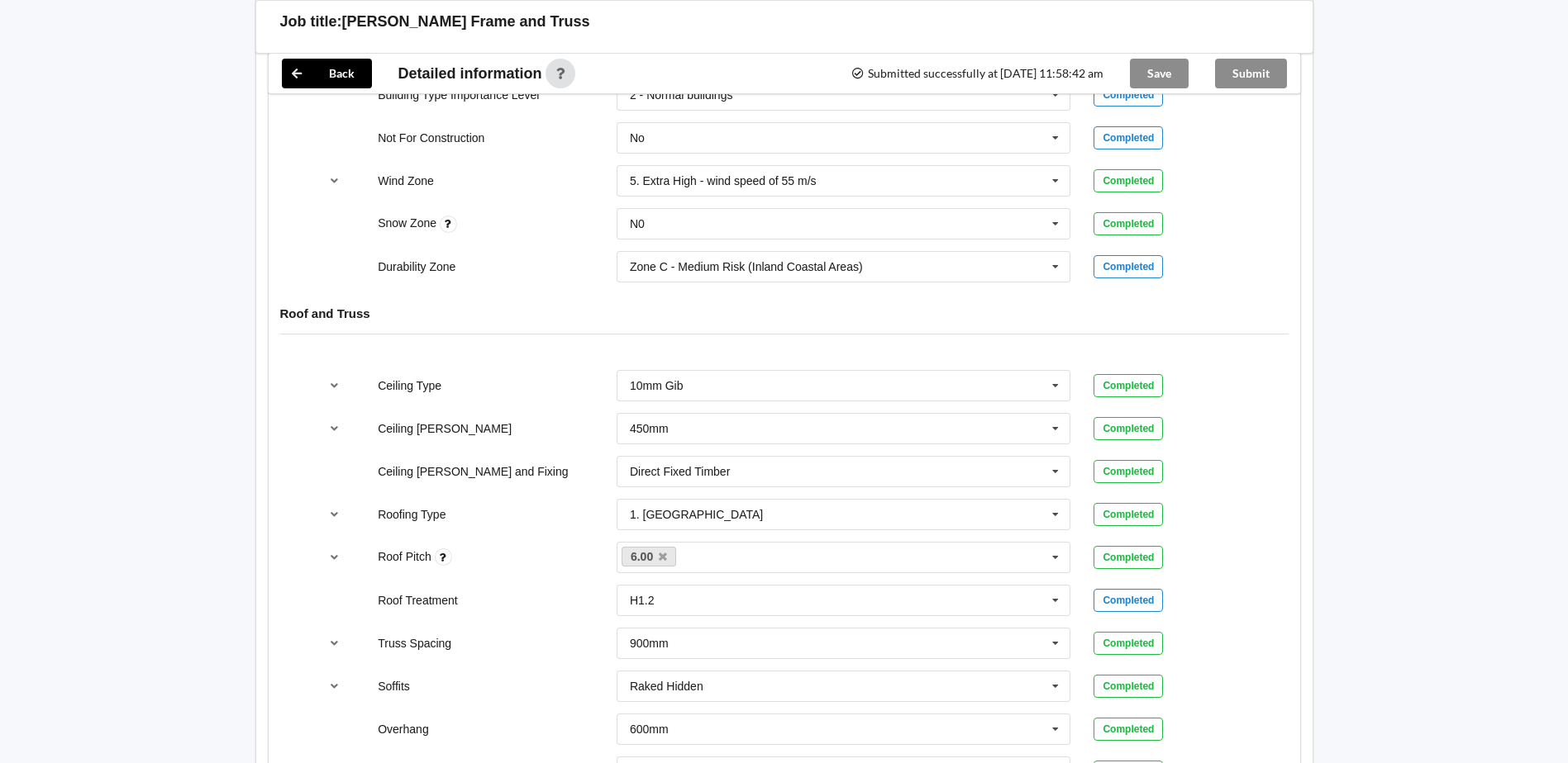
scroll to position [83, 0]
